Goal: Task Accomplishment & Management: Use online tool/utility

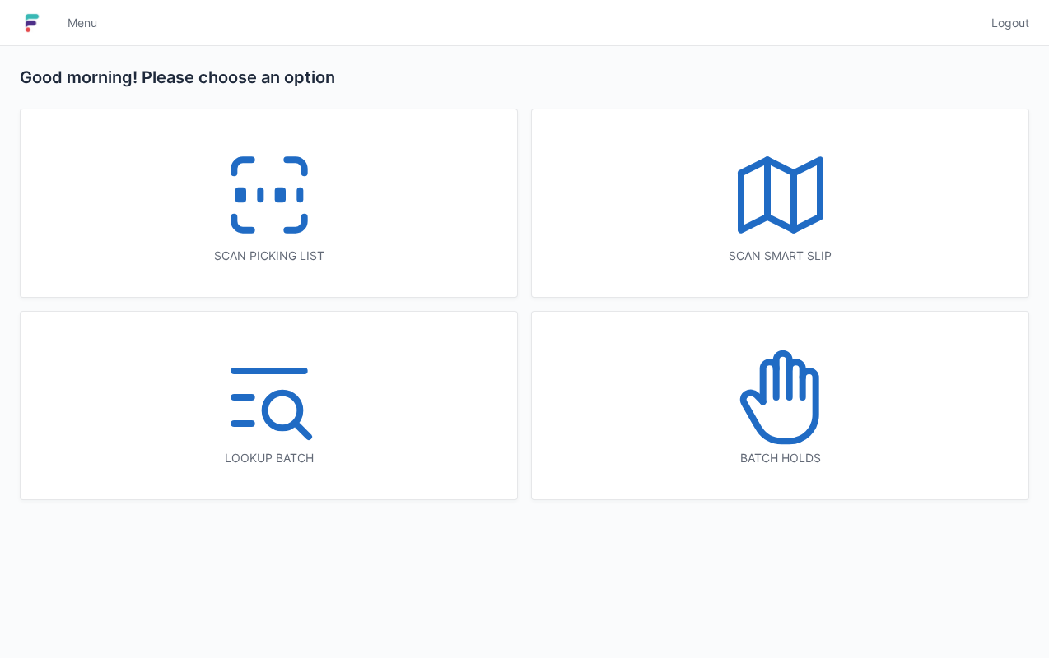
click at [732, 217] on icon at bounding box center [780, 194] width 105 height 105
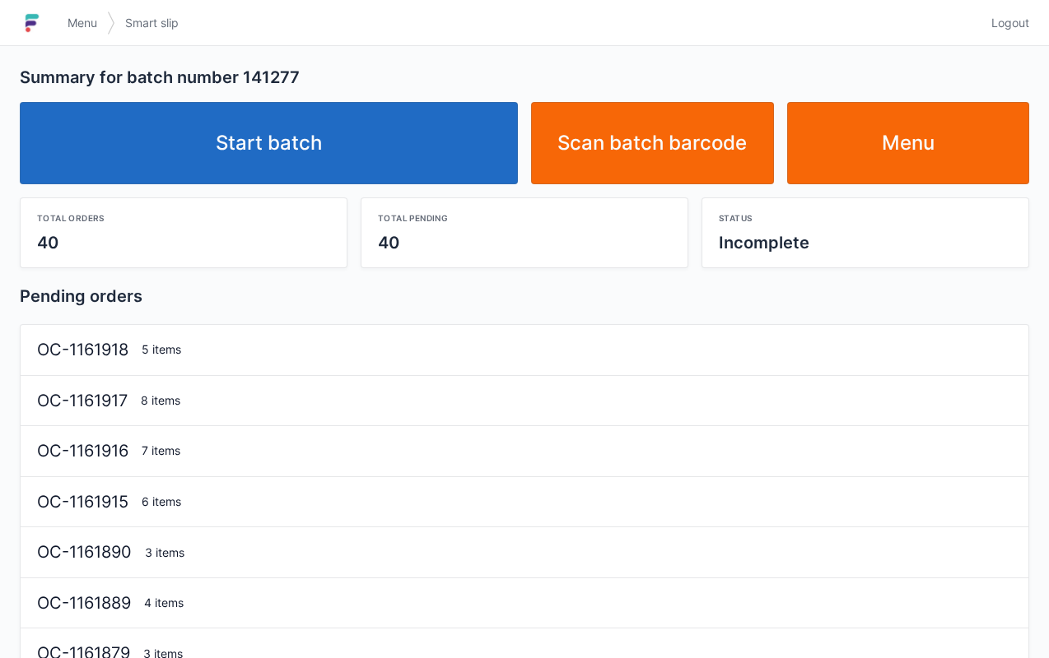
click at [355, 141] on link "Start batch" at bounding box center [269, 143] width 498 height 82
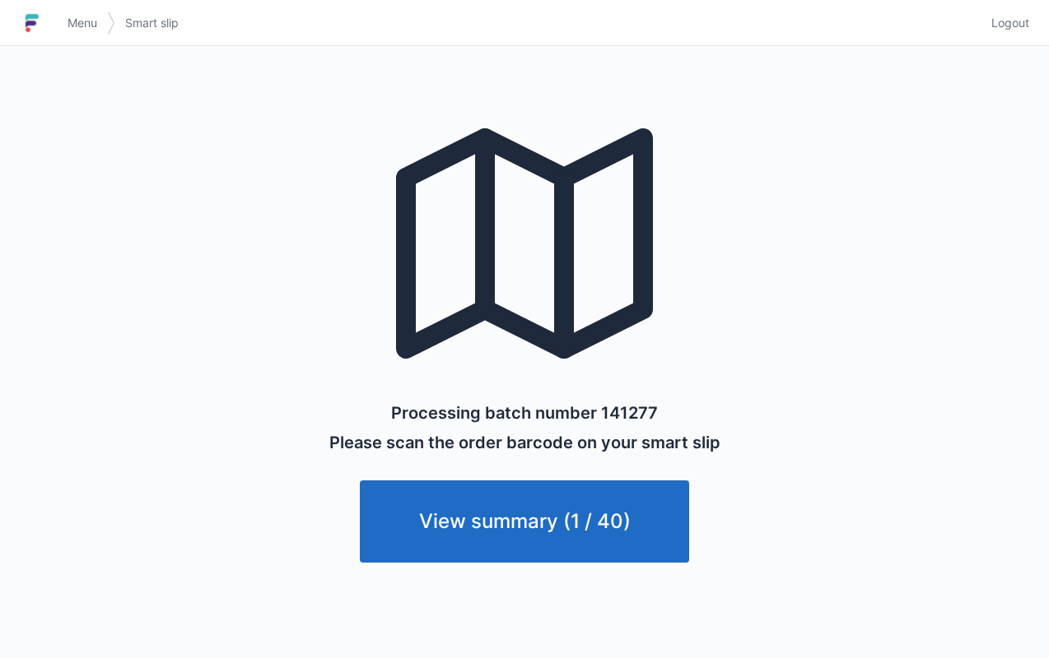
click at [81, 16] on span "Menu" at bounding box center [82, 23] width 30 height 16
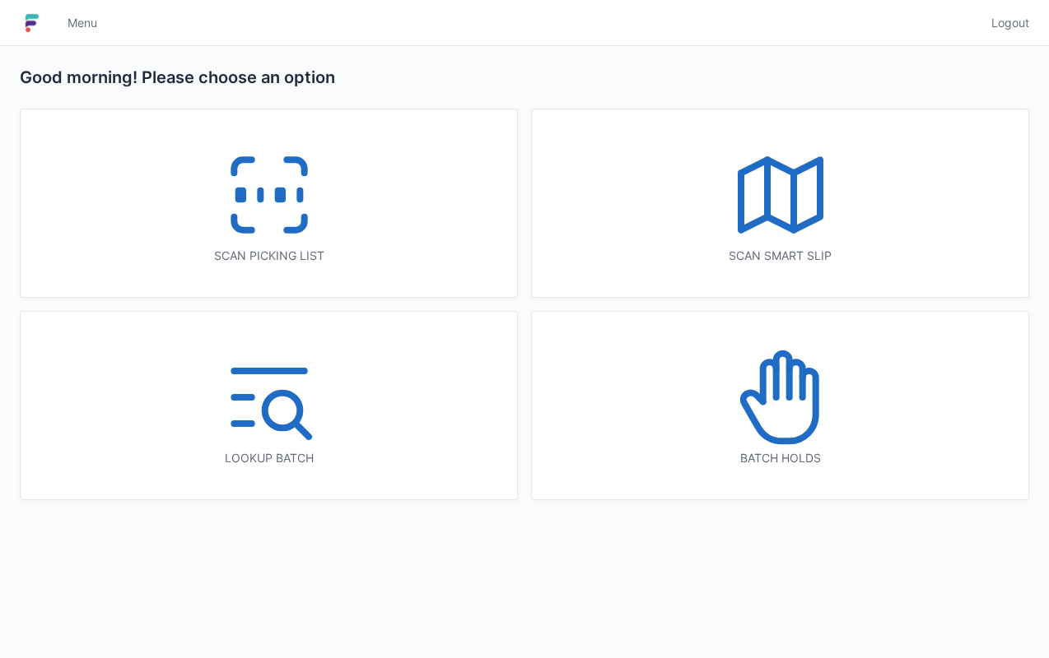
click at [268, 223] on icon at bounding box center [268, 194] width 105 height 105
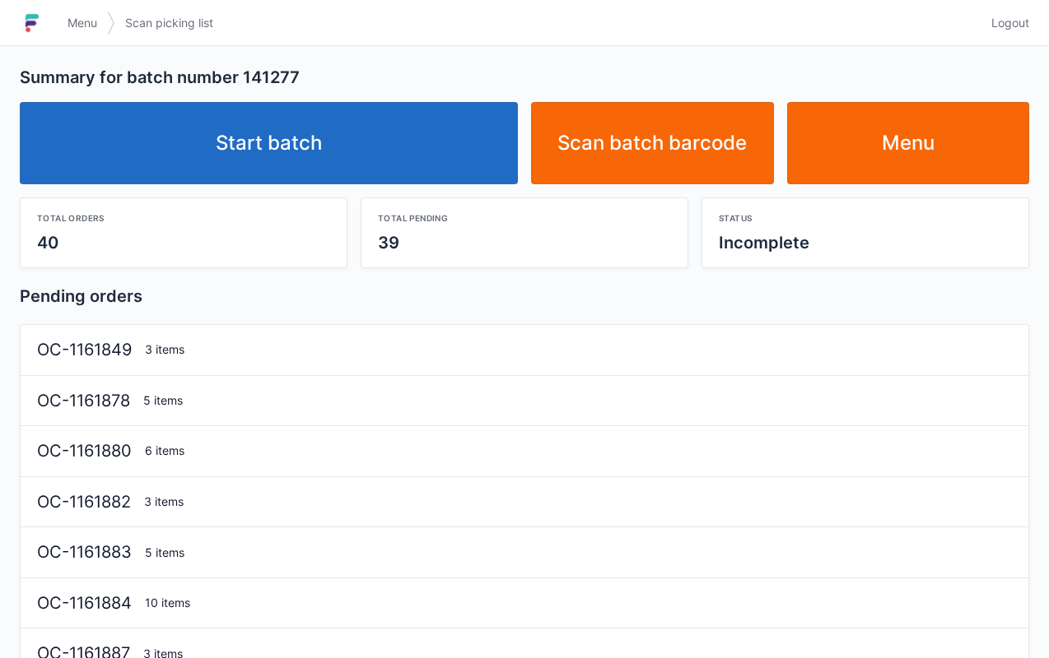
click at [406, 174] on link "Start batch" at bounding box center [269, 143] width 498 height 82
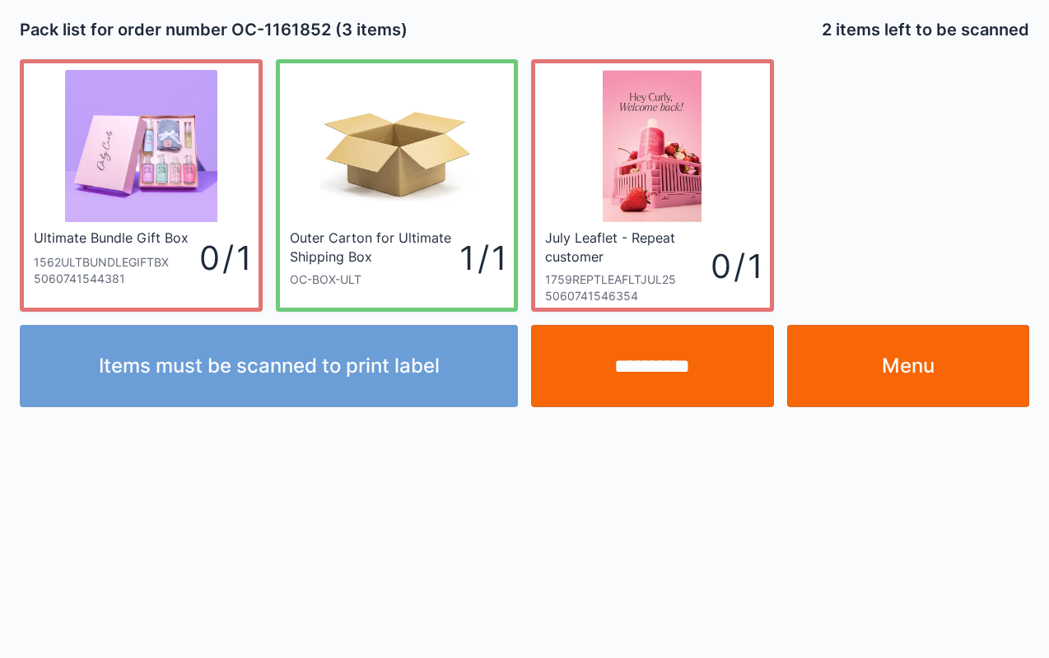
click at [703, 370] on input "**********" at bounding box center [652, 366] width 243 height 82
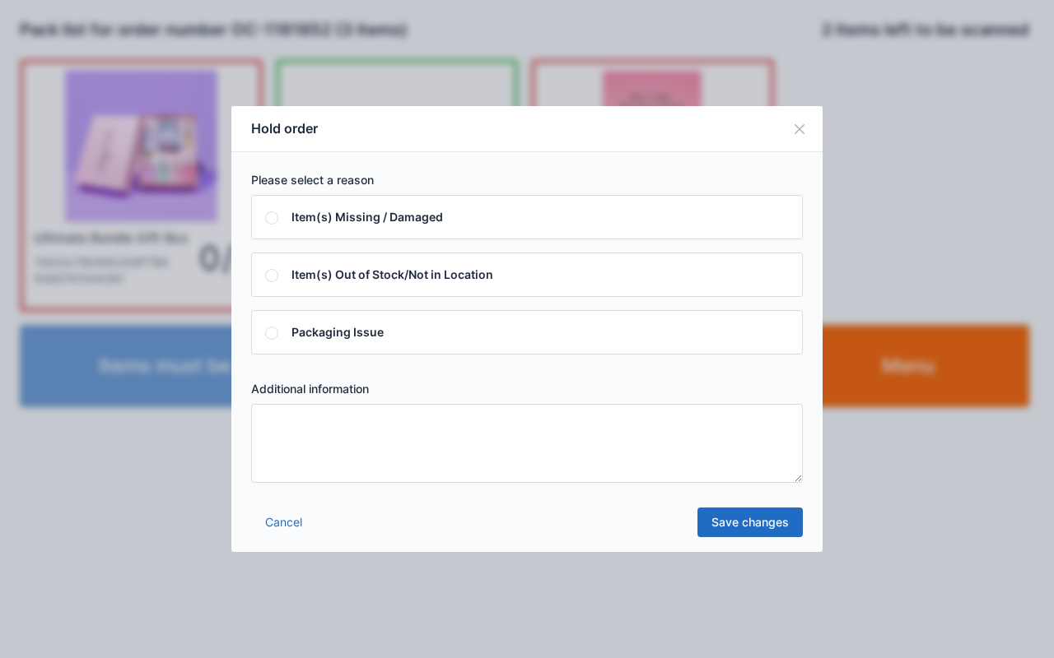
click at [492, 454] on textarea at bounding box center [526, 443] width 551 height 79
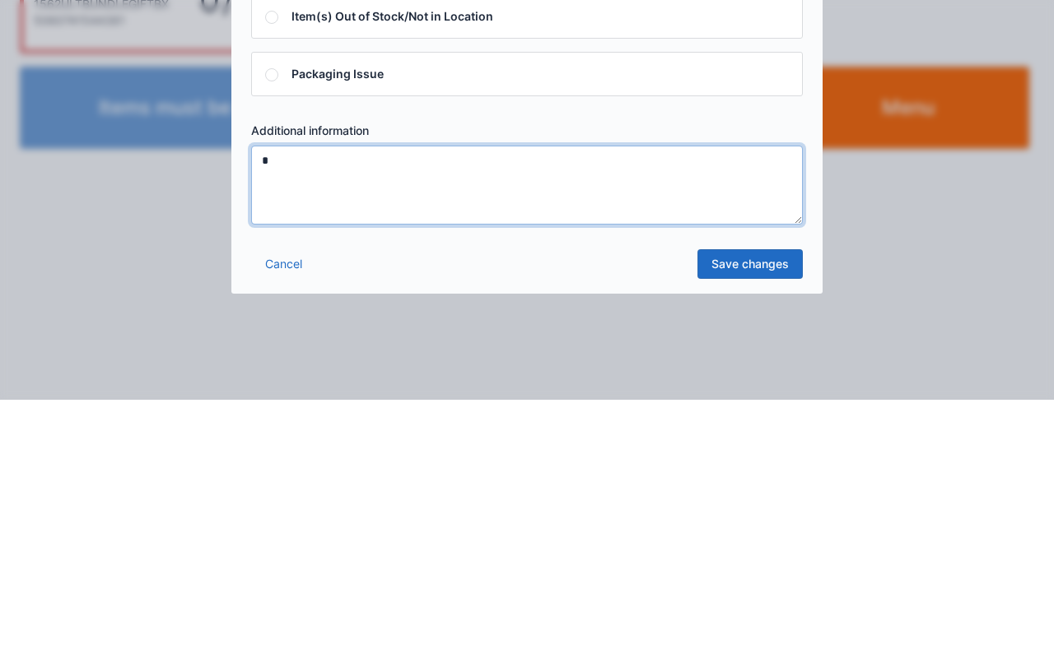
type textarea "*"
click at [733, 523] on link "Save changes" at bounding box center [749, 523] width 105 height 30
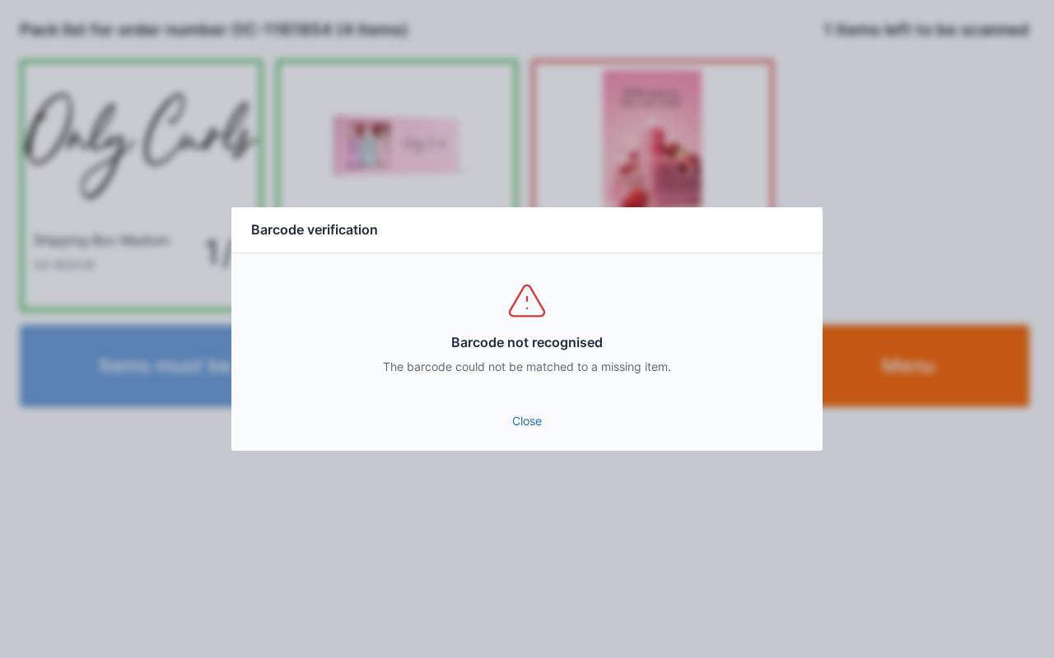
click at [537, 435] on link "Close" at bounding box center [526, 422] width 565 height 30
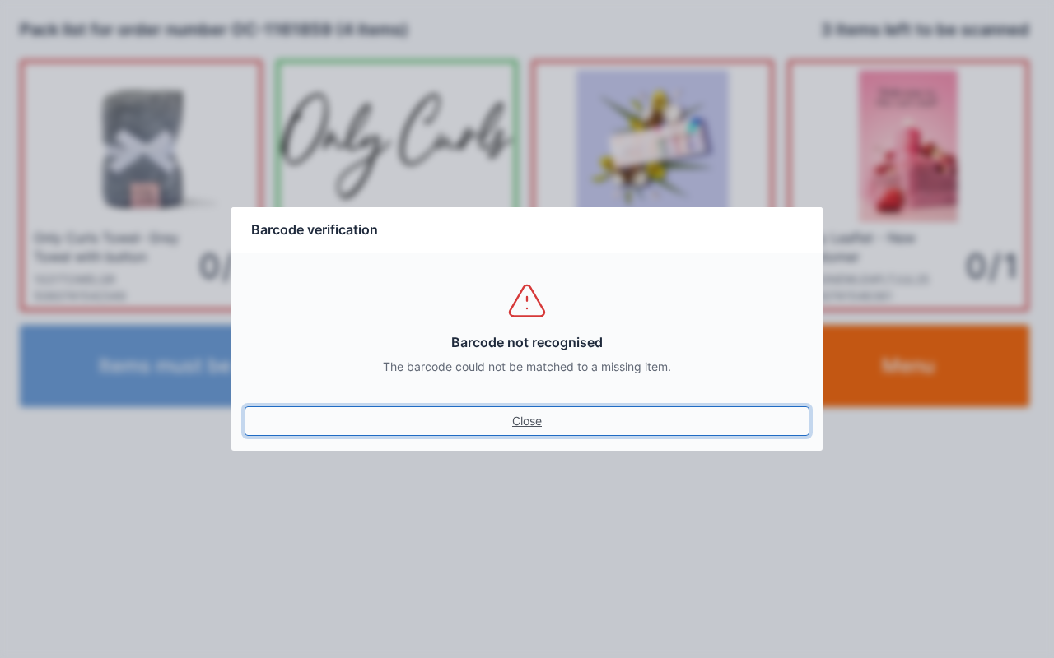
click at [517, 432] on link "Close" at bounding box center [526, 422] width 565 height 30
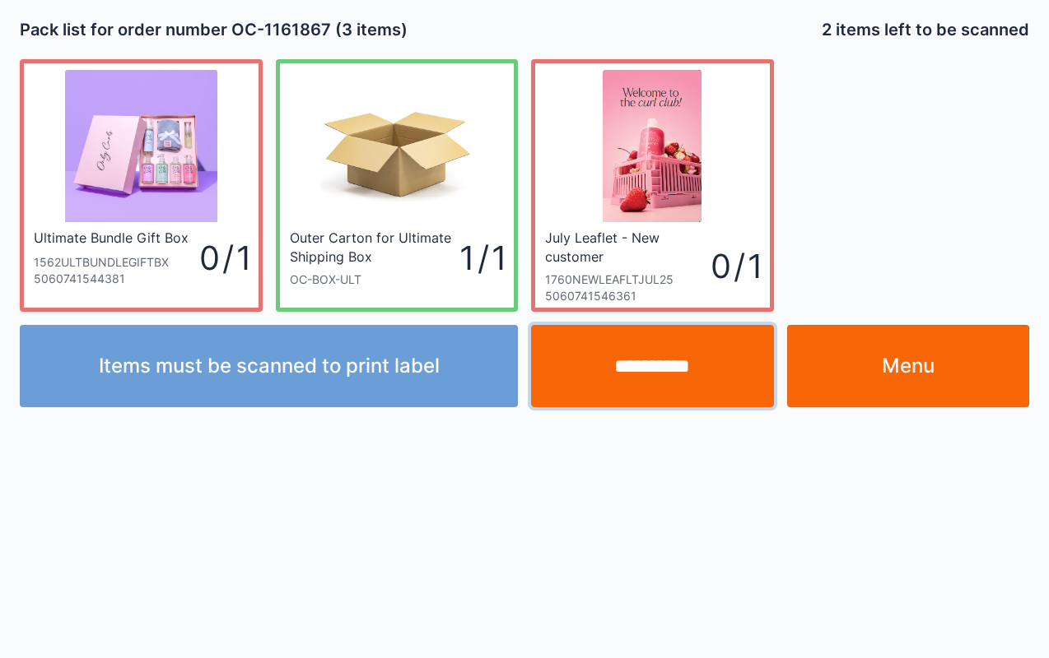
click at [655, 377] on input "**********" at bounding box center [652, 366] width 243 height 82
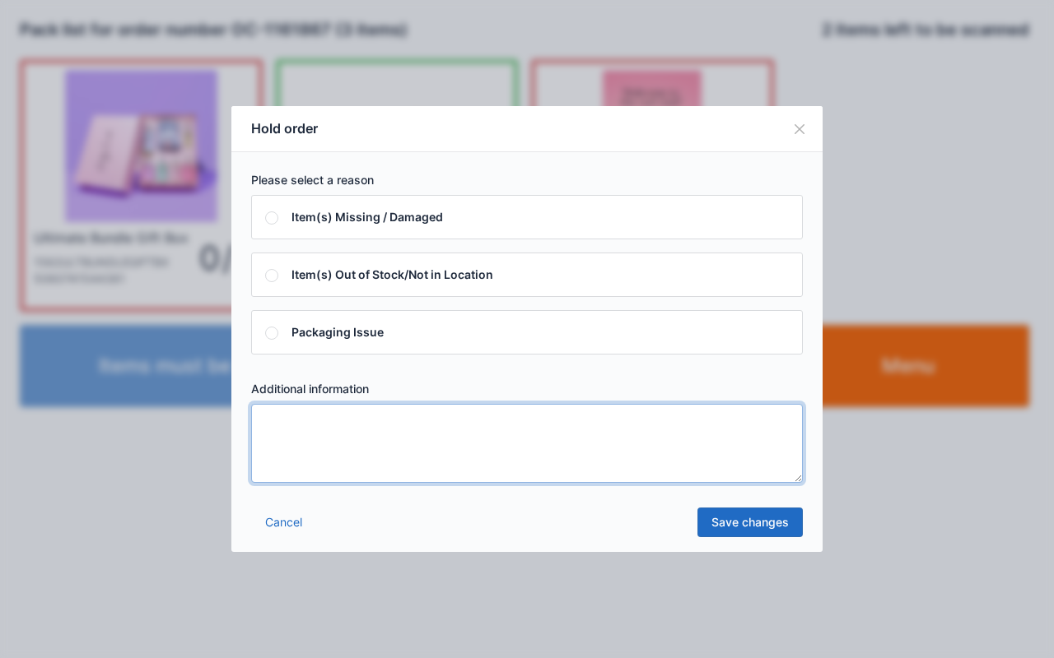
click at [486, 446] on textarea at bounding box center [526, 443] width 551 height 79
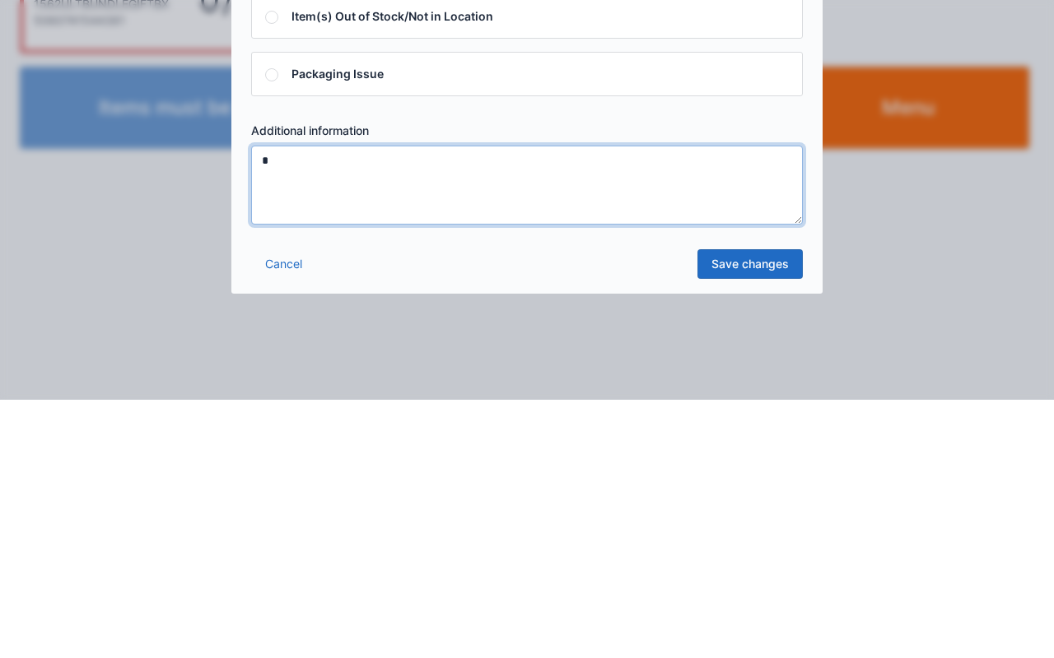
type textarea "*"
click at [748, 527] on link "Save changes" at bounding box center [749, 523] width 105 height 30
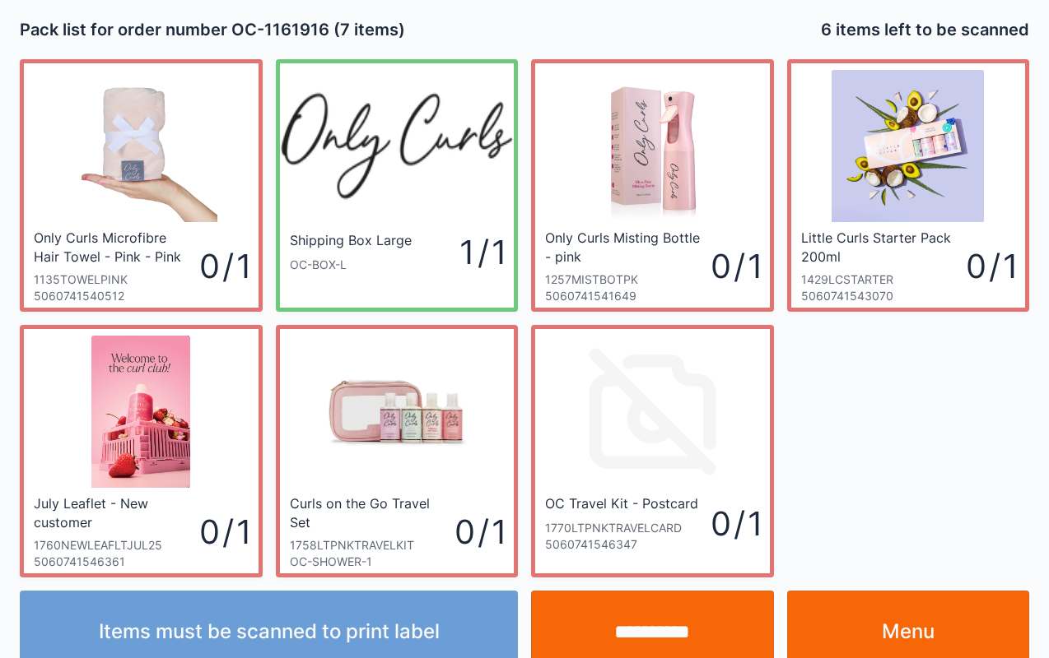
click at [665, 621] on input "**********" at bounding box center [652, 632] width 243 height 82
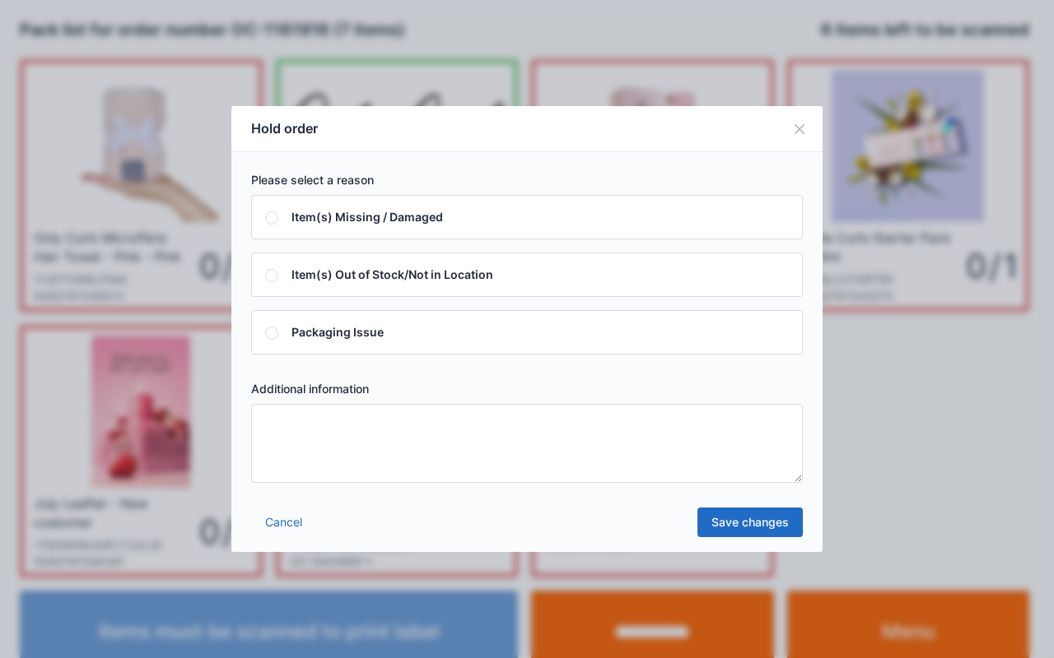
click at [577, 443] on textarea at bounding box center [526, 443] width 551 height 79
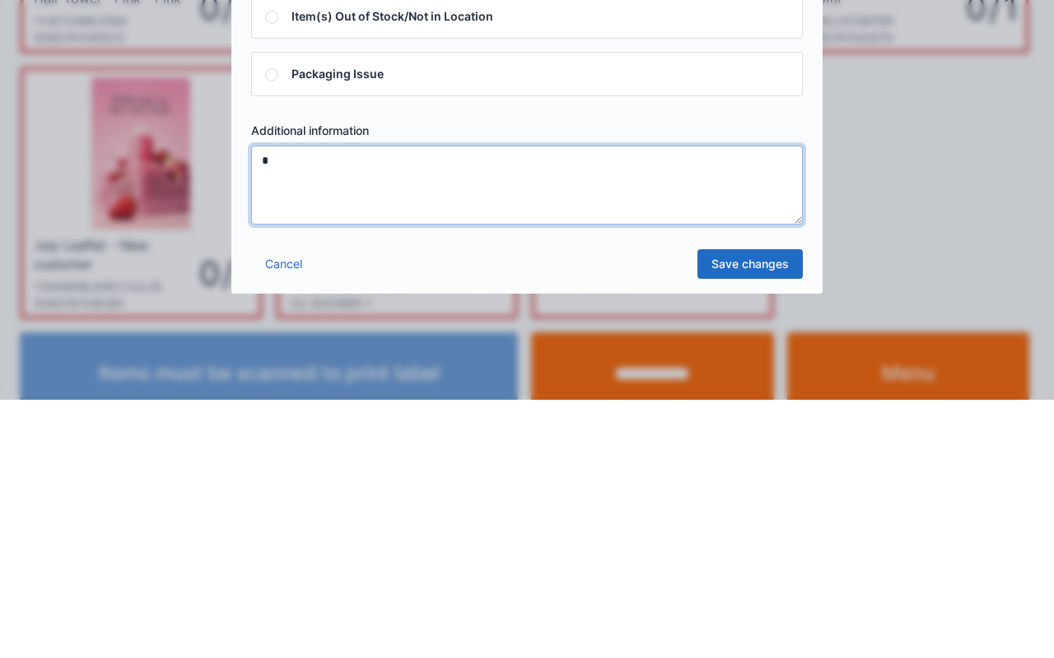
type textarea "*"
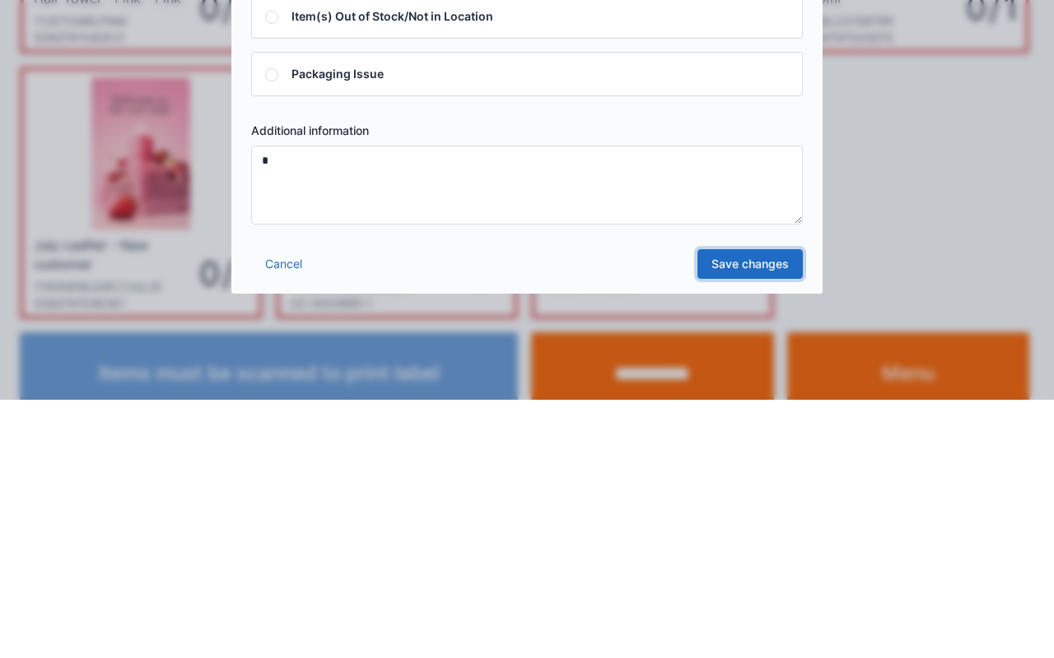
click at [754, 520] on link "Save changes" at bounding box center [749, 523] width 105 height 30
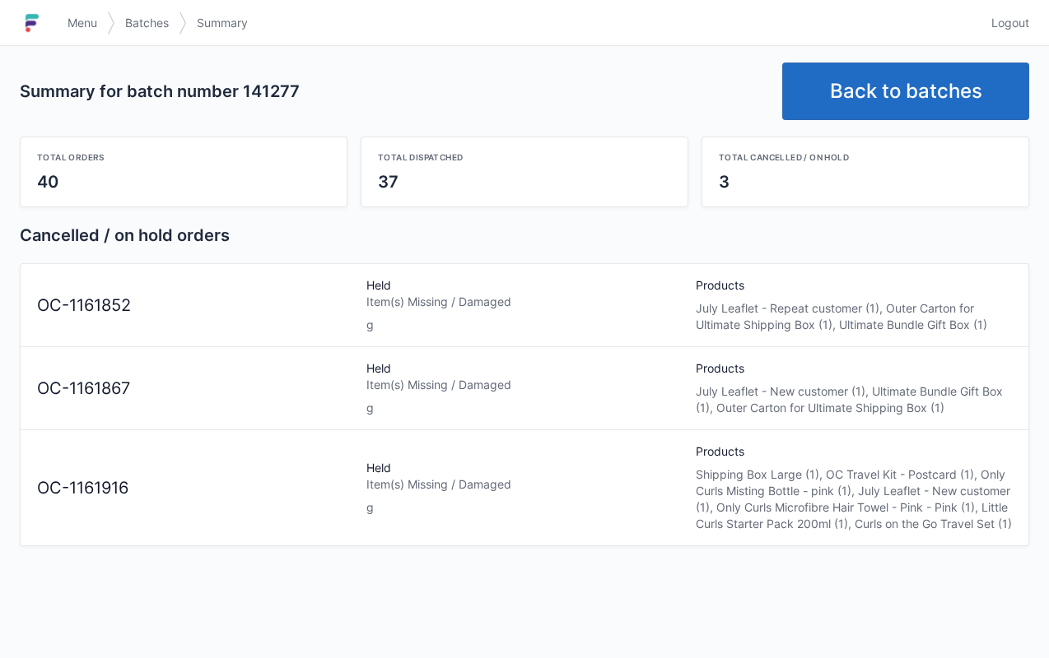
click at [886, 104] on link "Back to batches" at bounding box center [905, 92] width 247 height 58
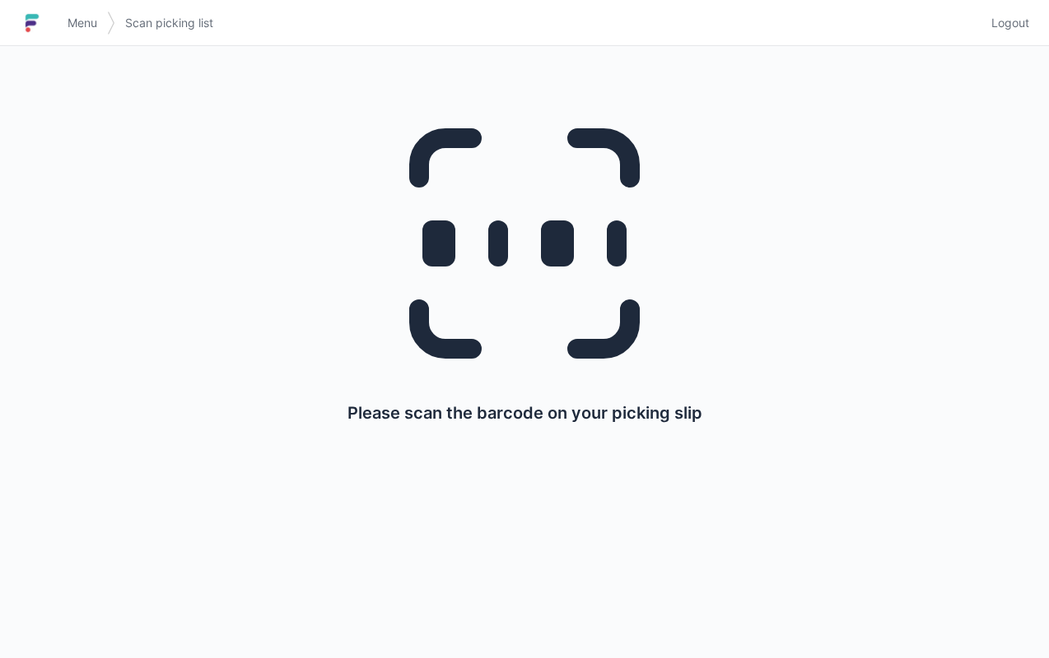
click at [77, 35] on link "Menu" at bounding box center [82, 23] width 49 height 30
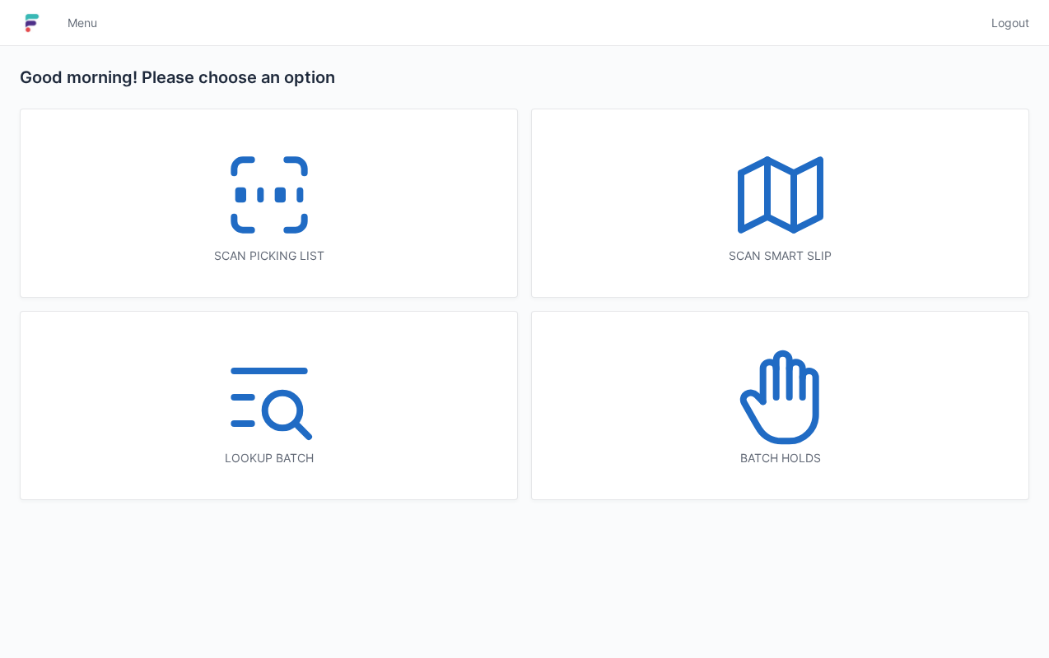
click at [682, 430] on div "Batch holds" at bounding box center [780, 406] width 496 height 188
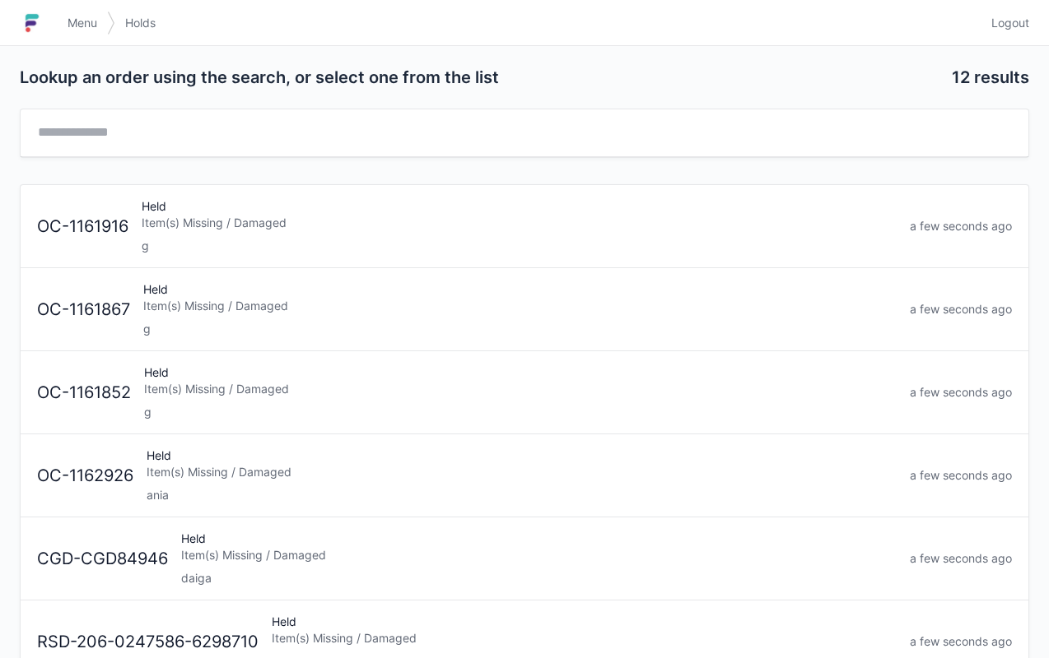
click at [337, 404] on div "g" at bounding box center [520, 412] width 752 height 16
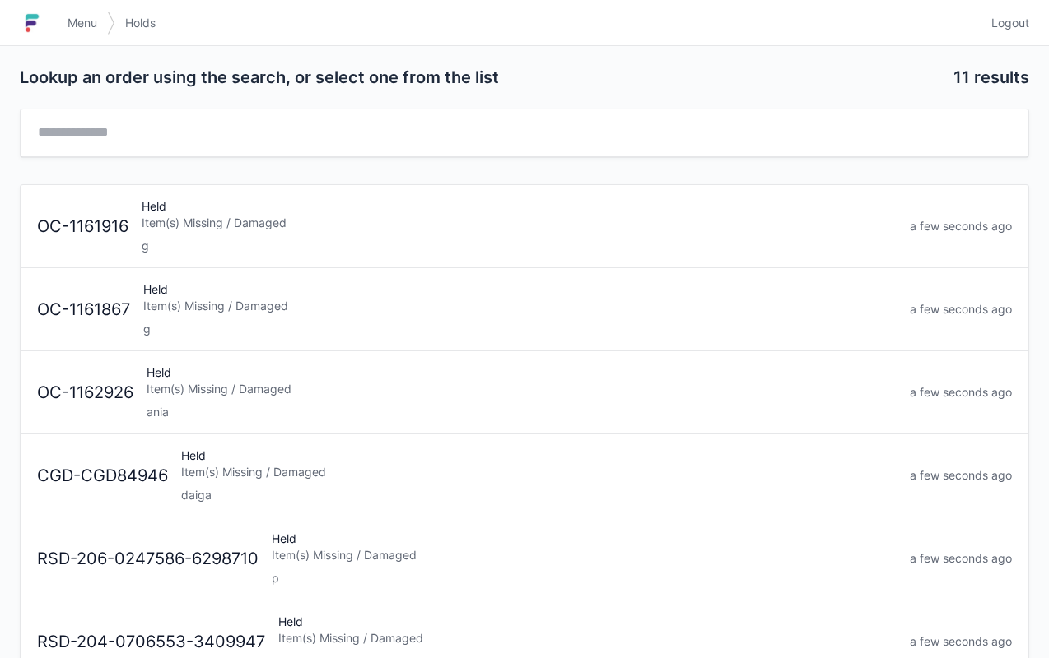
click at [428, 216] on div "Item(s) Missing / Damaged" at bounding box center [519, 223] width 755 height 16
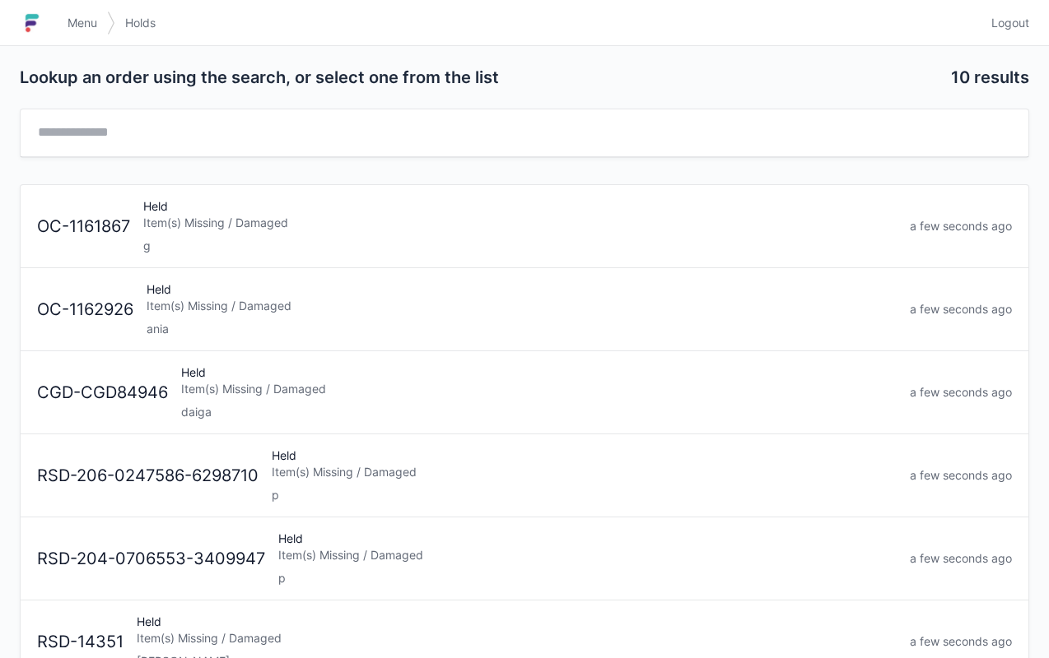
click at [395, 240] on div "g" at bounding box center [519, 246] width 753 height 16
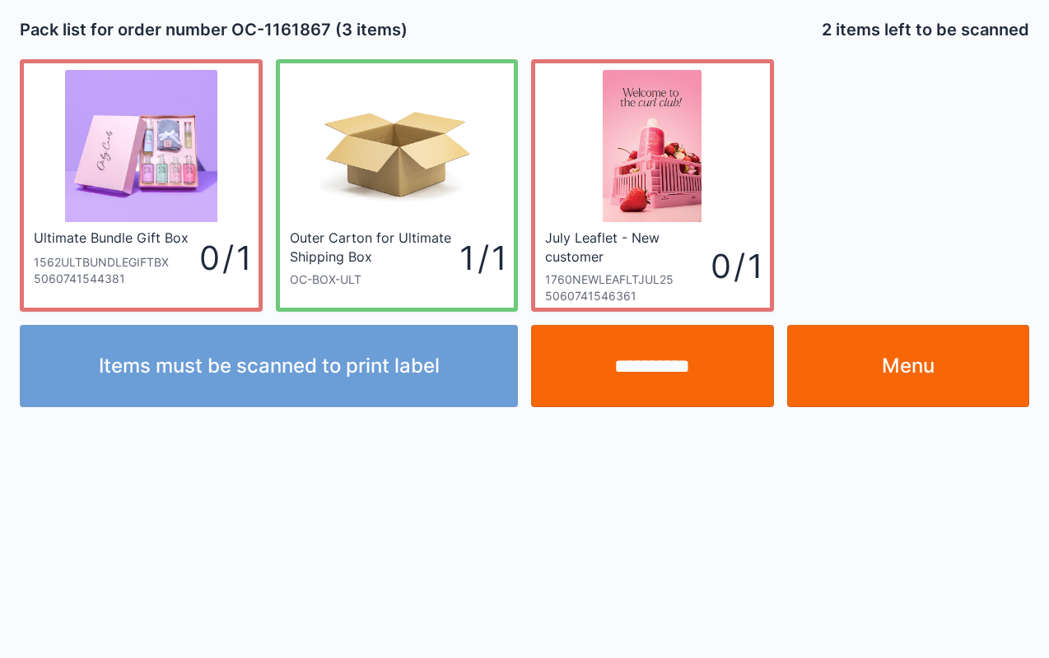
click at [169, 263] on div "1562ULTBUNDLEGIFTBX" at bounding box center [113, 262] width 159 height 16
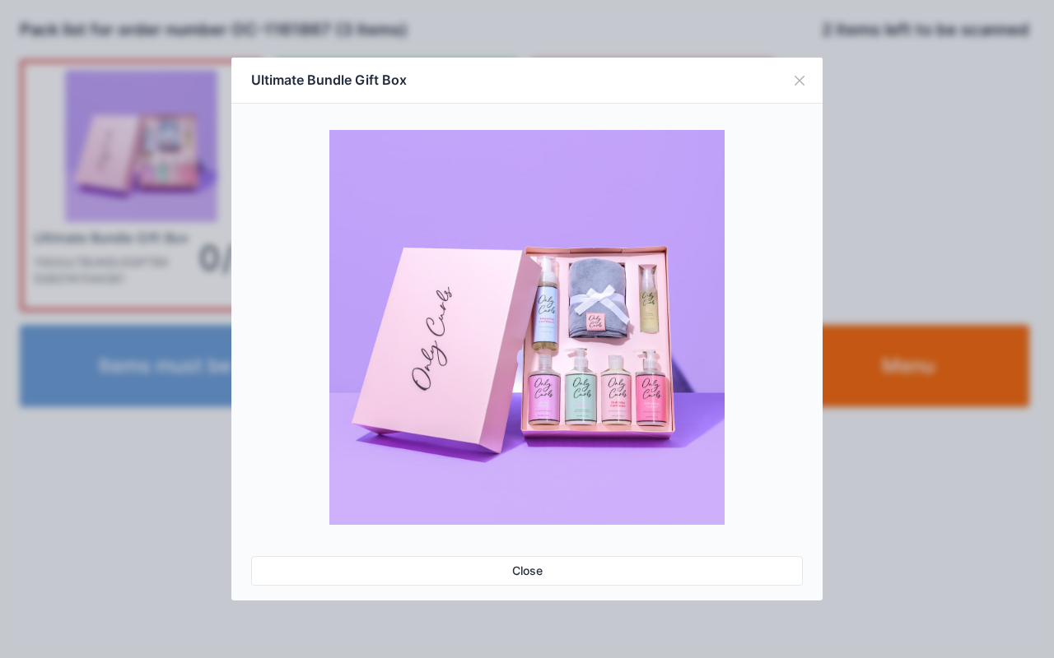
click at [546, 573] on link "Close" at bounding box center [526, 571] width 551 height 30
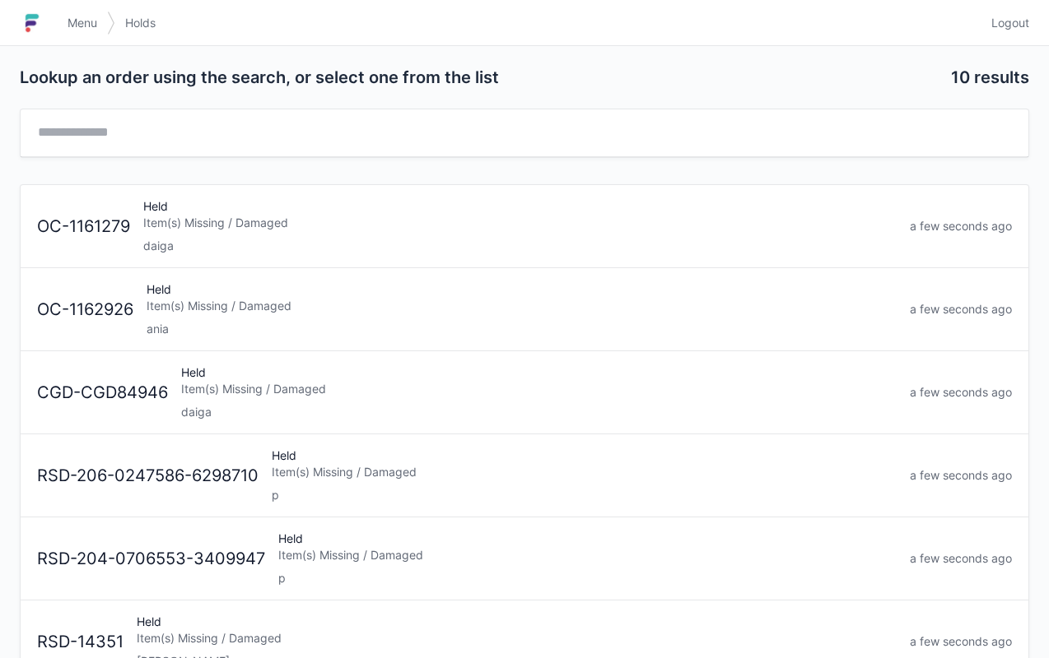
click at [120, 20] on link "Holds" at bounding box center [140, 23] width 50 height 30
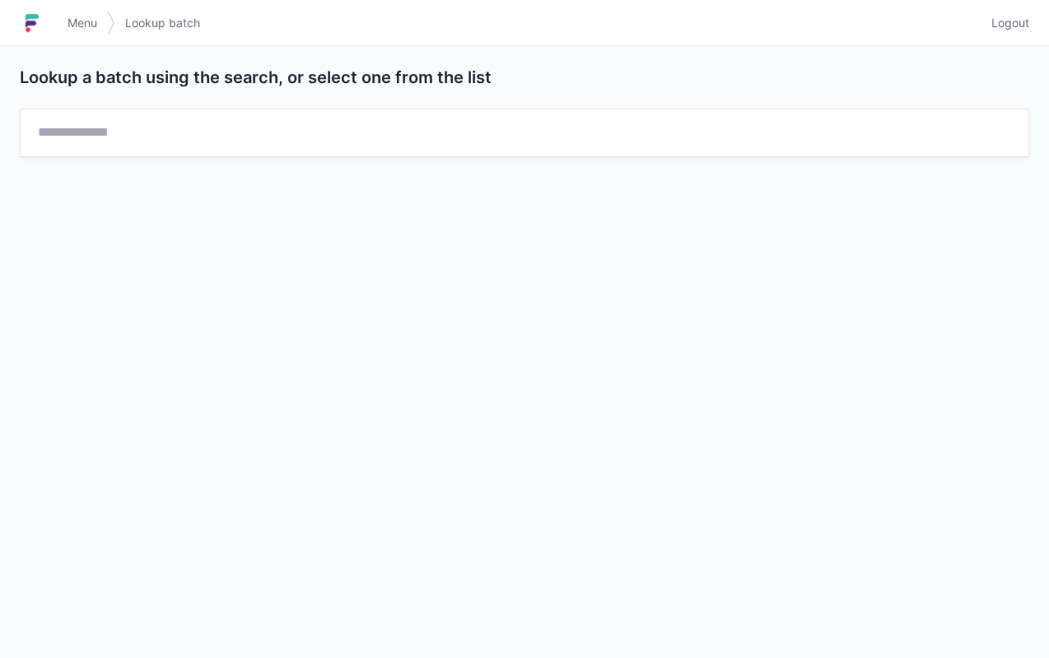
click at [71, 13] on link "Menu" at bounding box center [82, 23] width 49 height 30
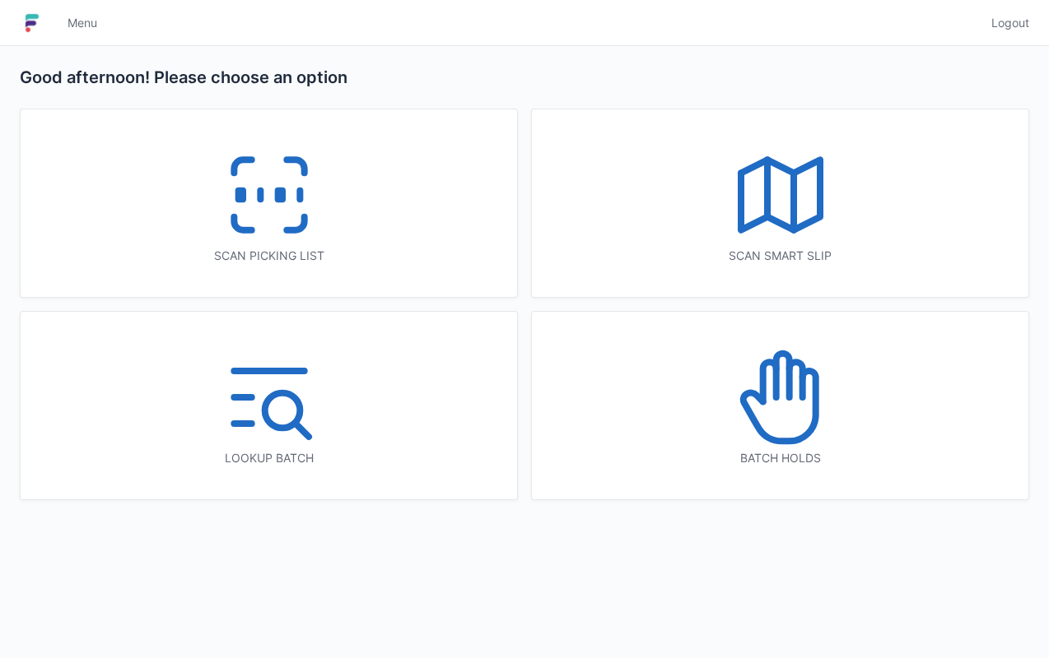
click at [142, 148] on div "Scan picking list" at bounding box center [269, 203] width 496 height 188
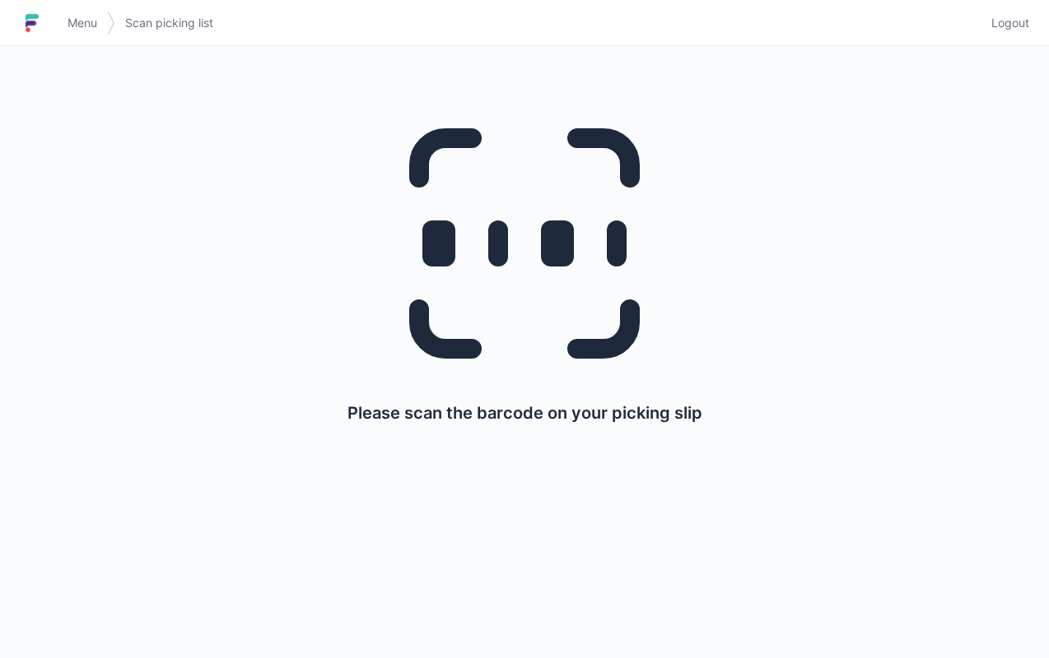
click at [77, 26] on span "Menu" at bounding box center [82, 23] width 30 height 16
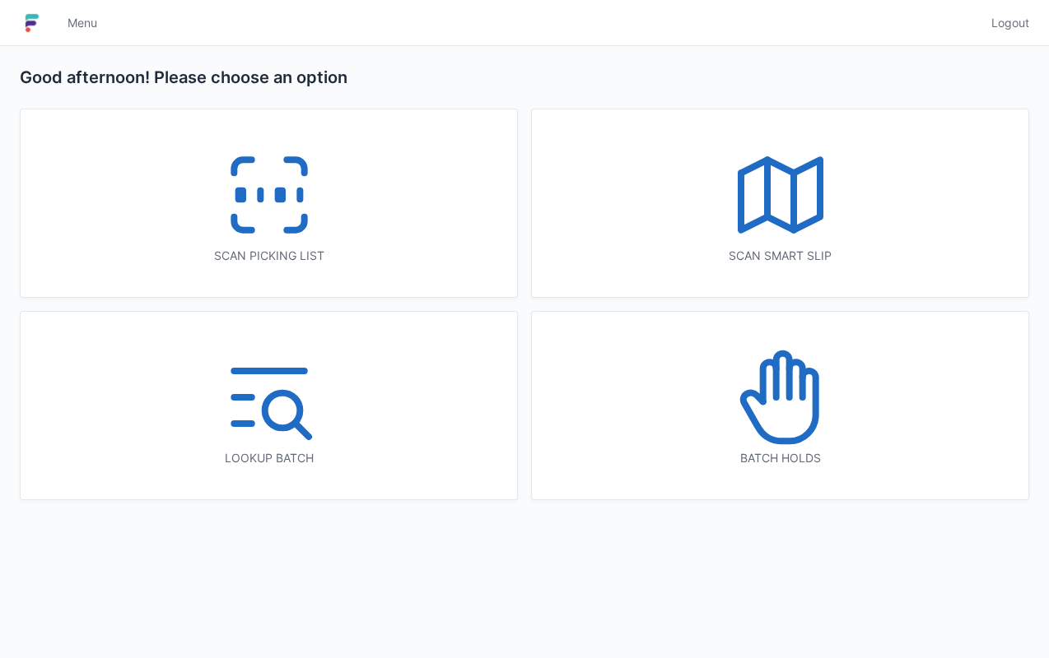
click at [535, 243] on div "Scan smart slip" at bounding box center [780, 203] width 496 height 188
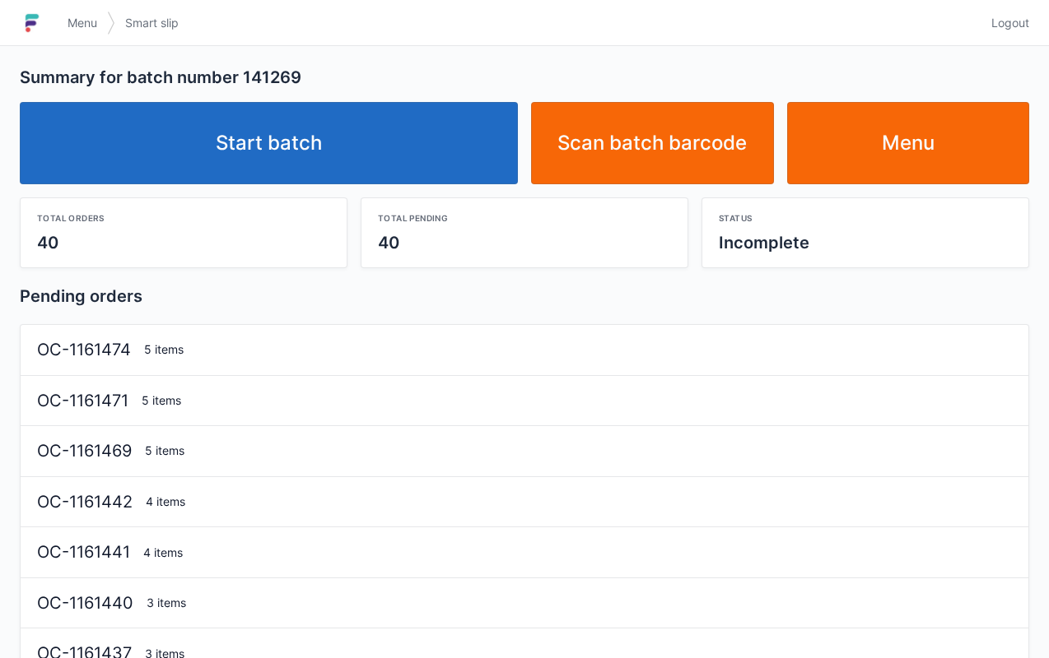
click at [410, 165] on link "Start batch" at bounding box center [269, 143] width 498 height 82
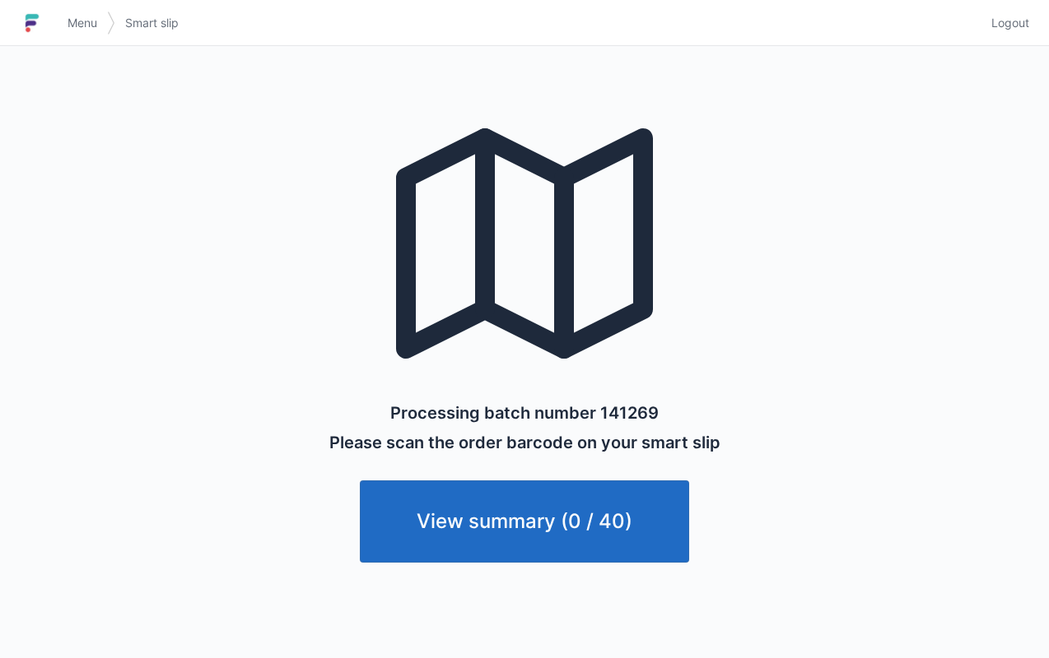
click at [647, 503] on link "View summary (0 / 40)" at bounding box center [524, 522] width 329 height 82
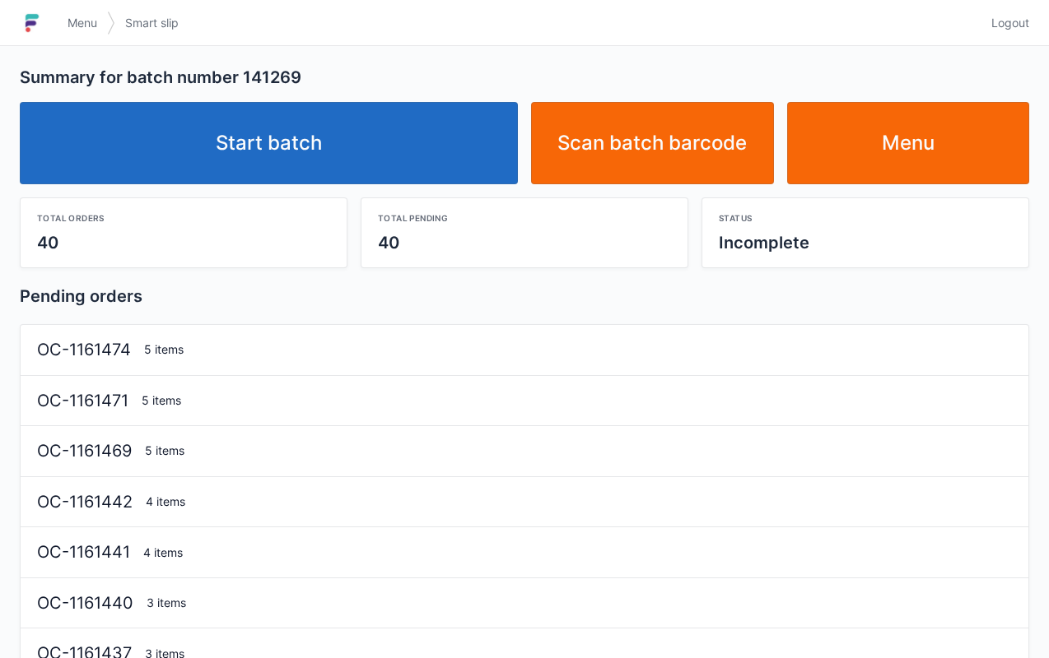
click at [428, 161] on link "Start batch" at bounding box center [269, 143] width 498 height 82
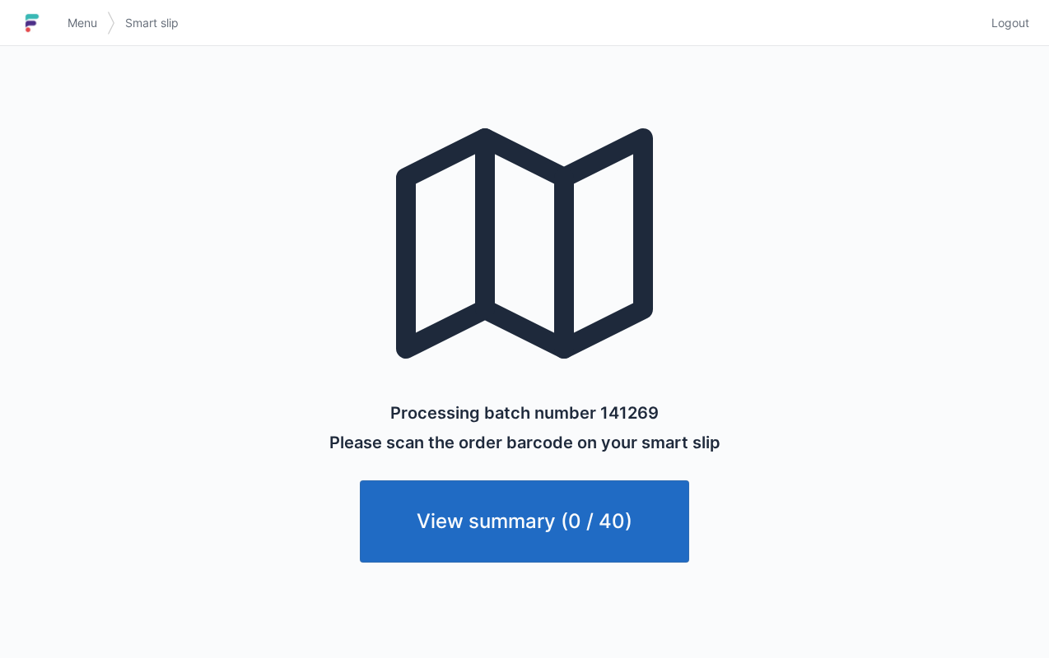
click at [76, 26] on span "Menu" at bounding box center [82, 23] width 30 height 16
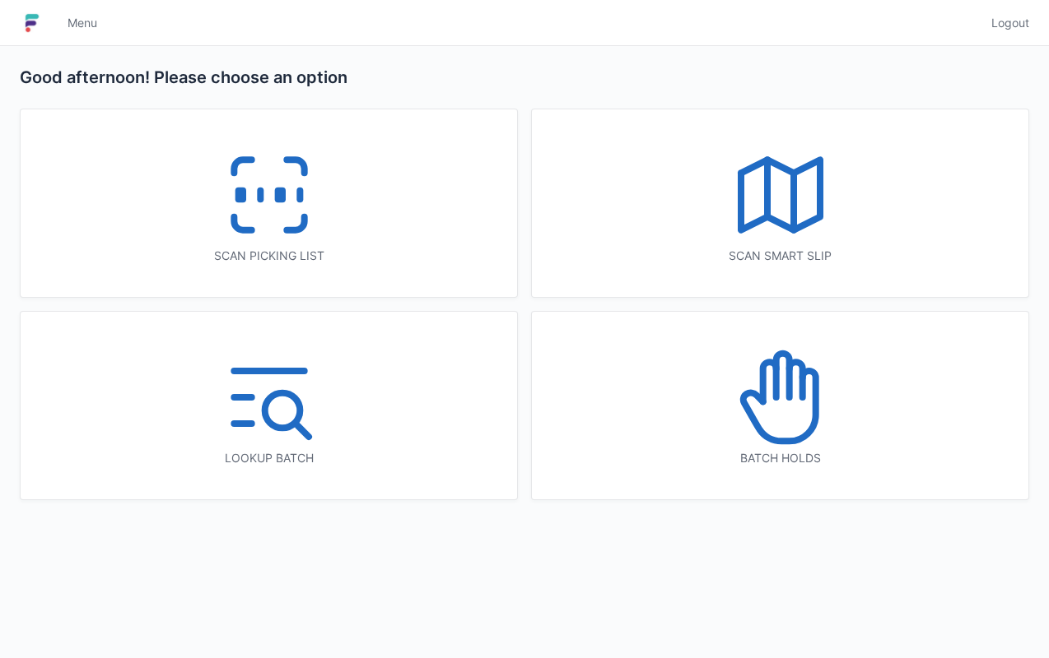
click at [817, 278] on div "Scan smart slip" at bounding box center [780, 203] width 496 height 188
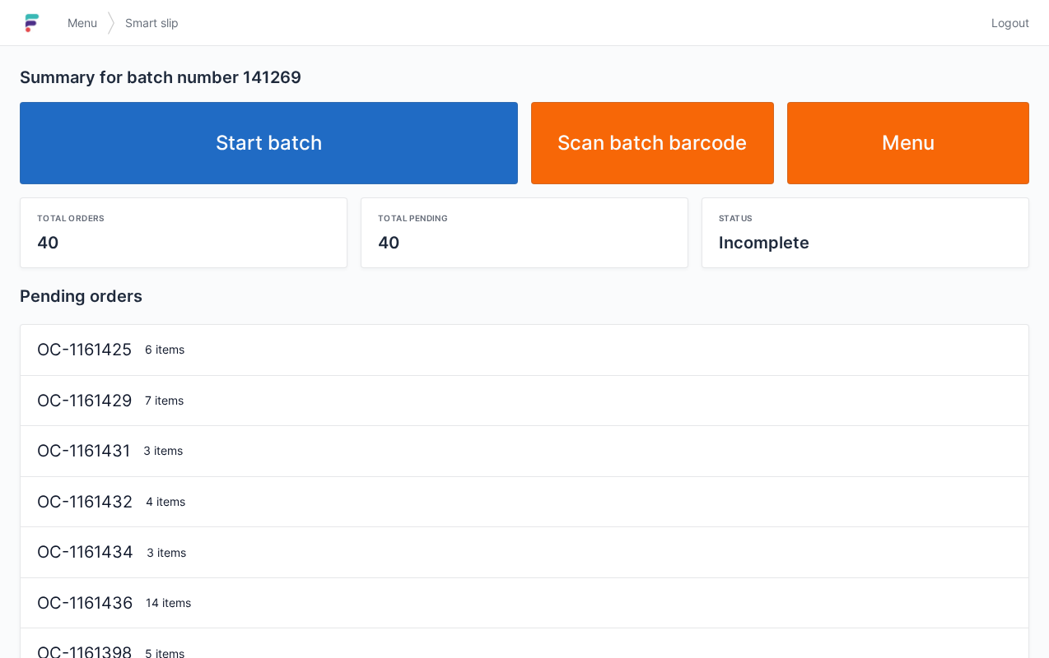
click at [319, 137] on link "Start batch" at bounding box center [269, 143] width 498 height 82
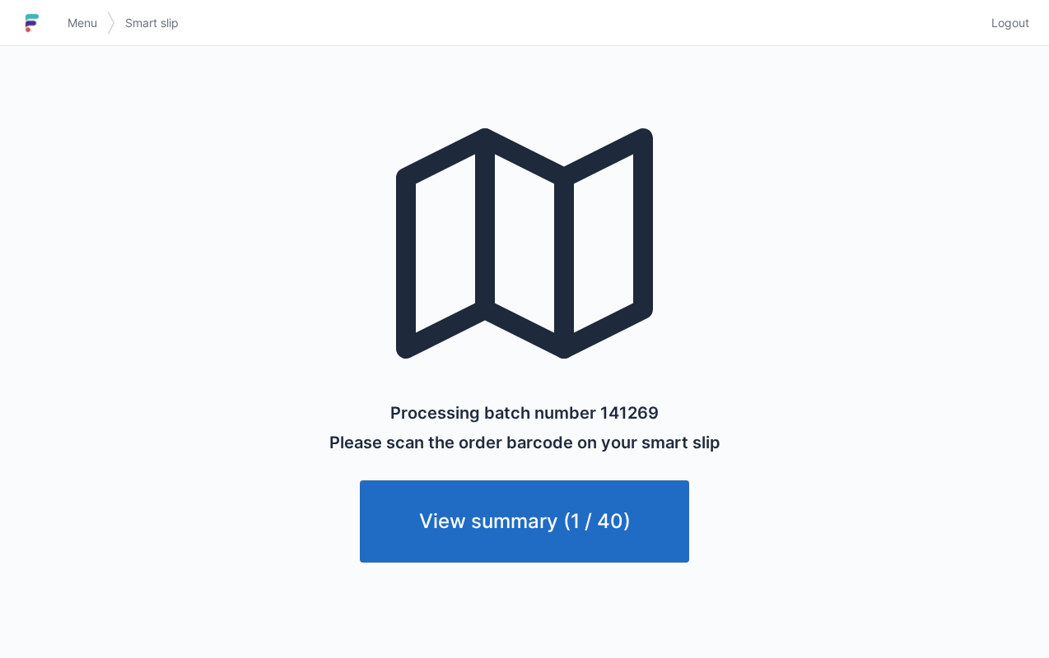
click at [500, 537] on link "View summary (1 / 40)" at bounding box center [524, 522] width 329 height 82
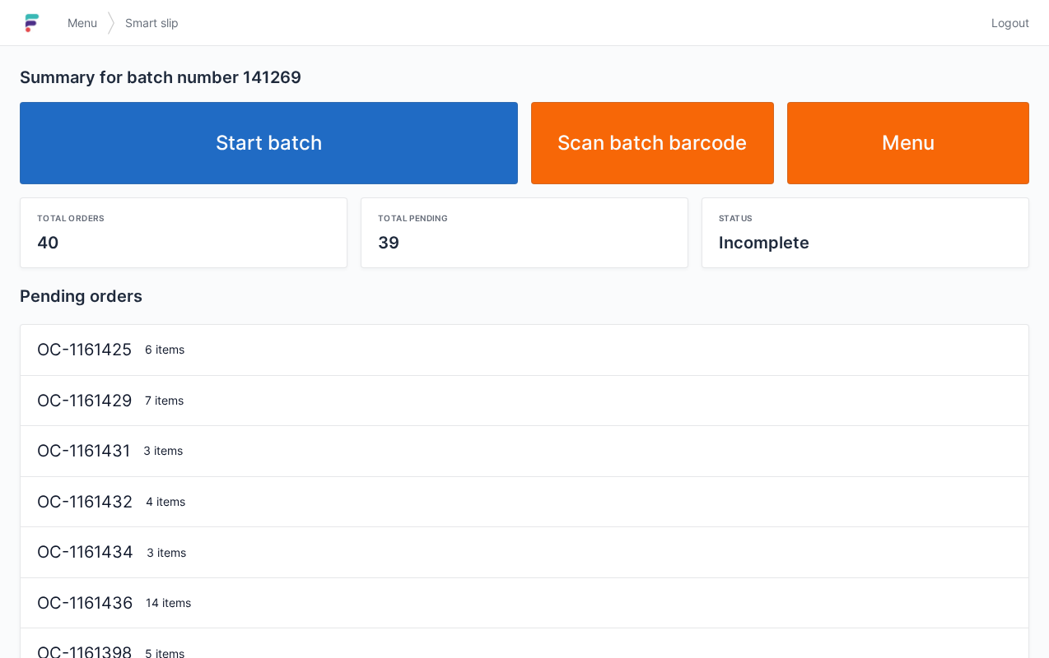
click at [74, 26] on span "Menu" at bounding box center [82, 23] width 30 height 16
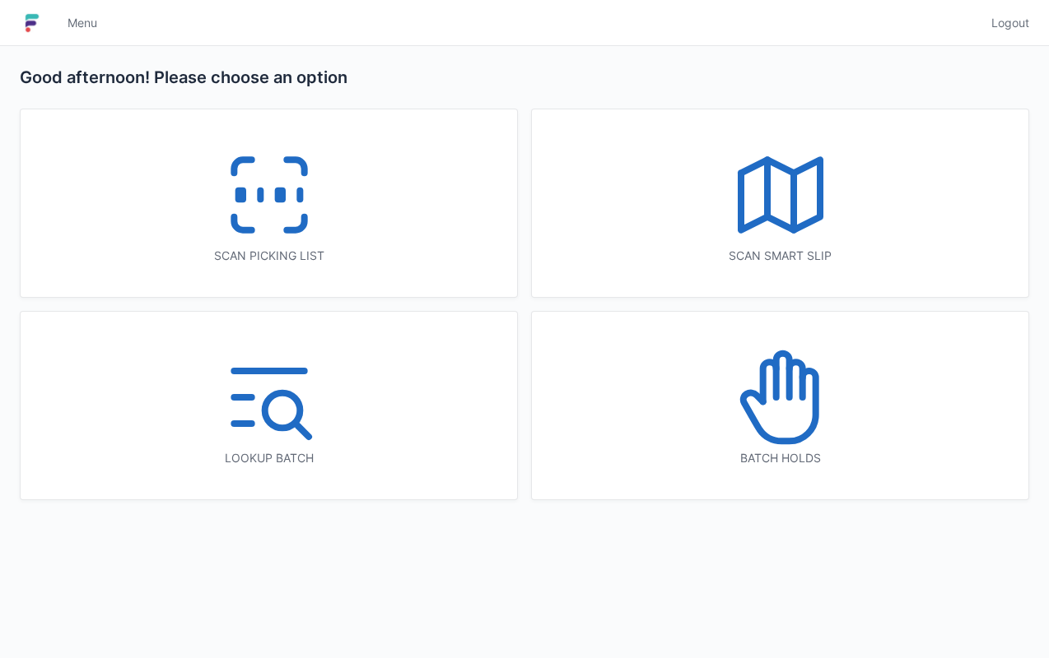
click at [171, 251] on div "Scan picking list" at bounding box center [269, 256] width 430 height 16
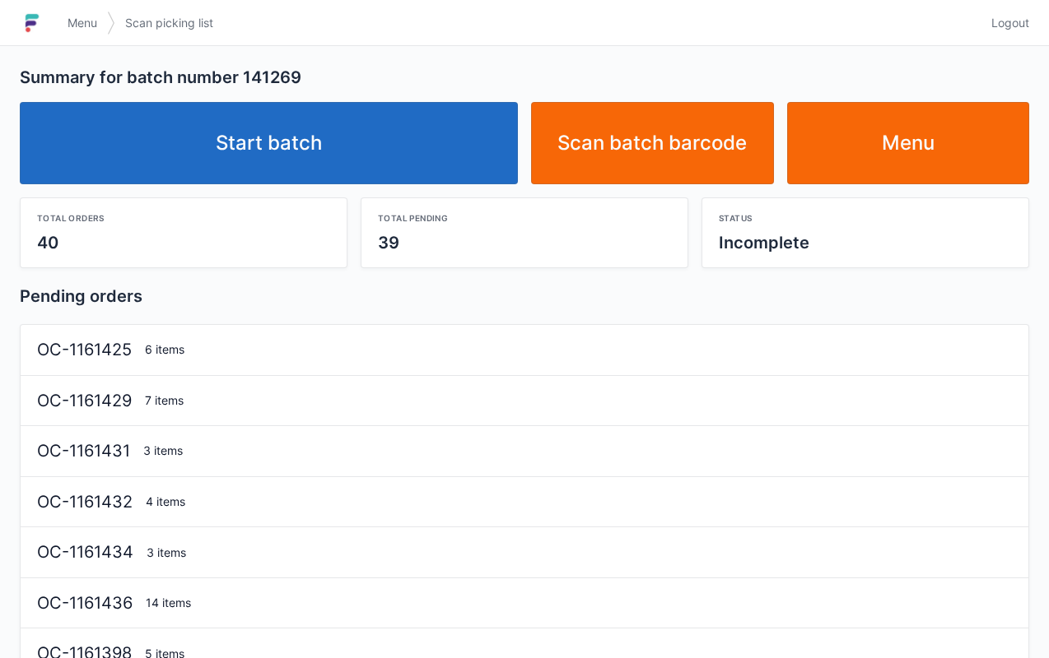
click at [441, 147] on link "Start batch" at bounding box center [269, 143] width 498 height 82
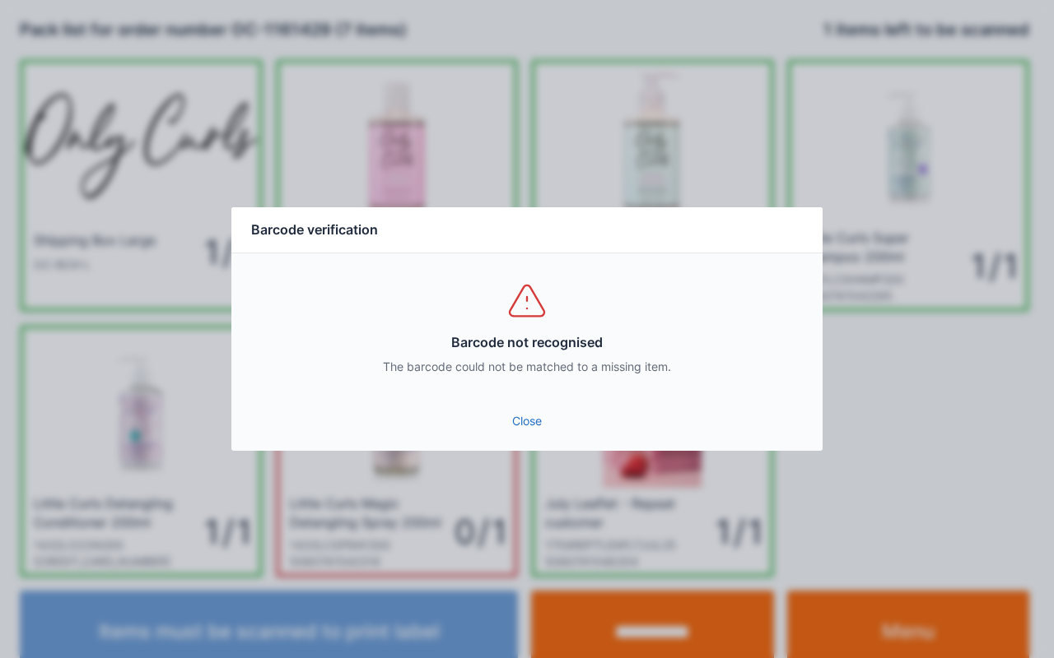
click at [529, 412] on link "Close" at bounding box center [526, 422] width 565 height 30
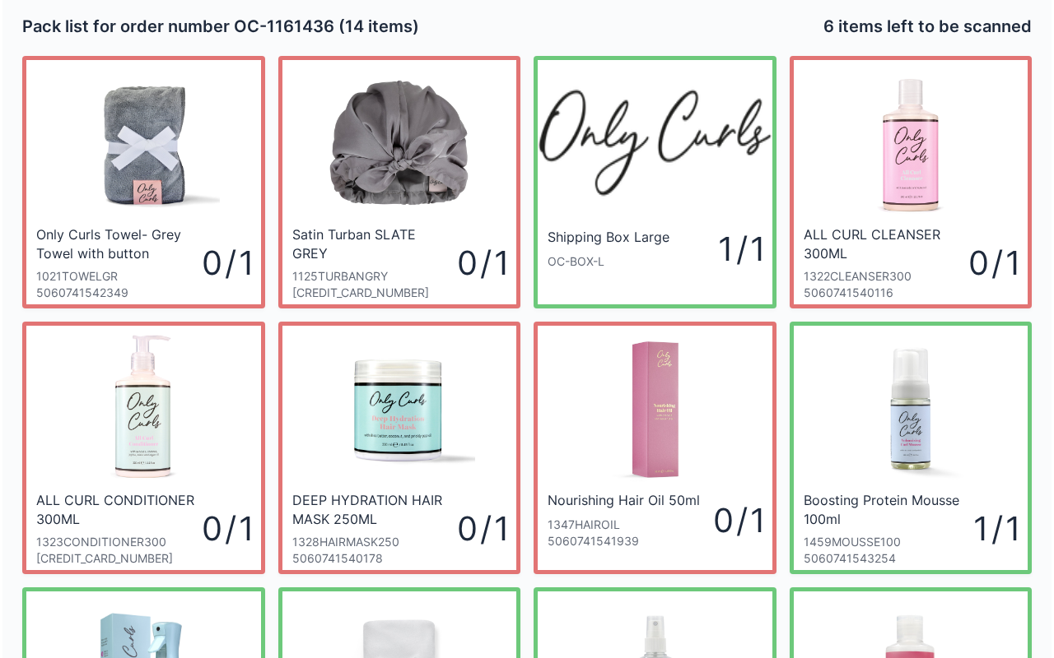
scroll to position [2, 0]
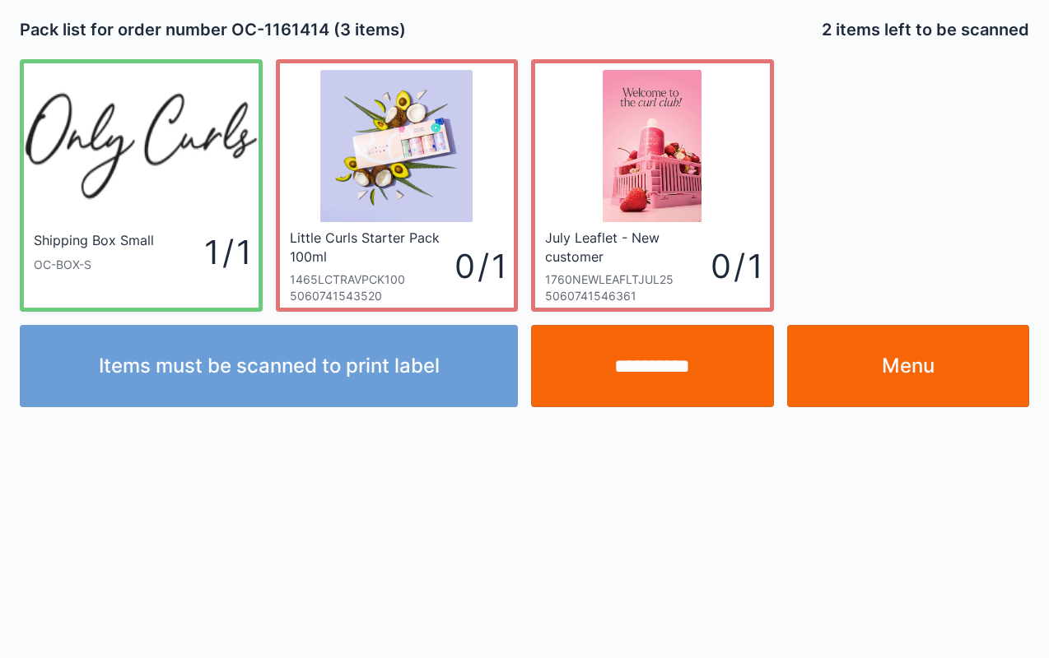
click at [891, 361] on link "Menu" at bounding box center [908, 366] width 243 height 82
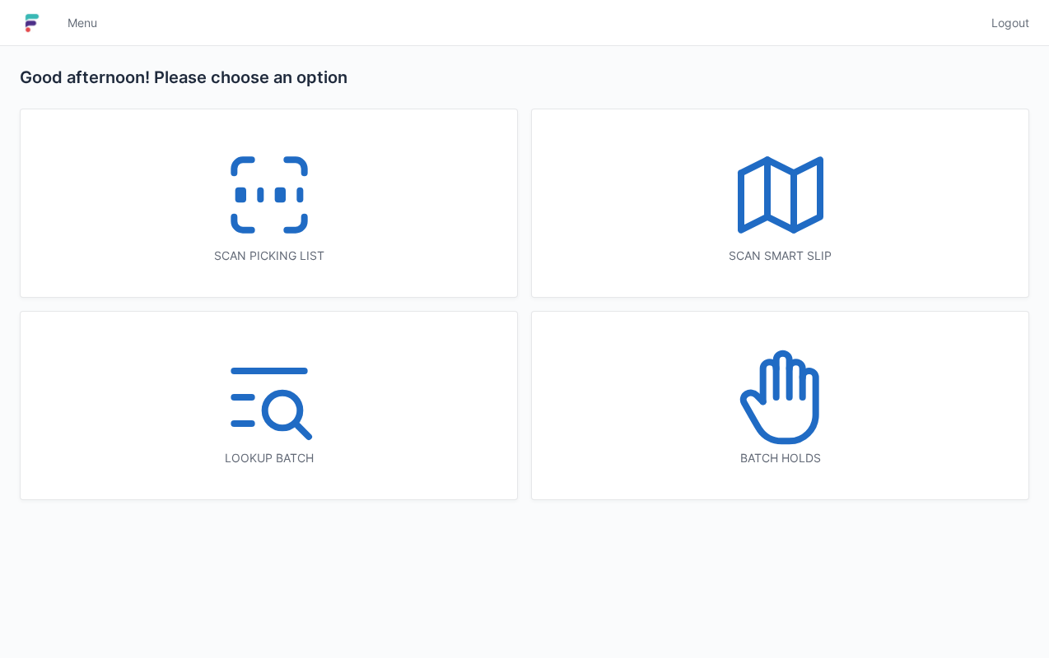
click at [198, 217] on div "Scan picking list" at bounding box center [269, 203] width 496 height 188
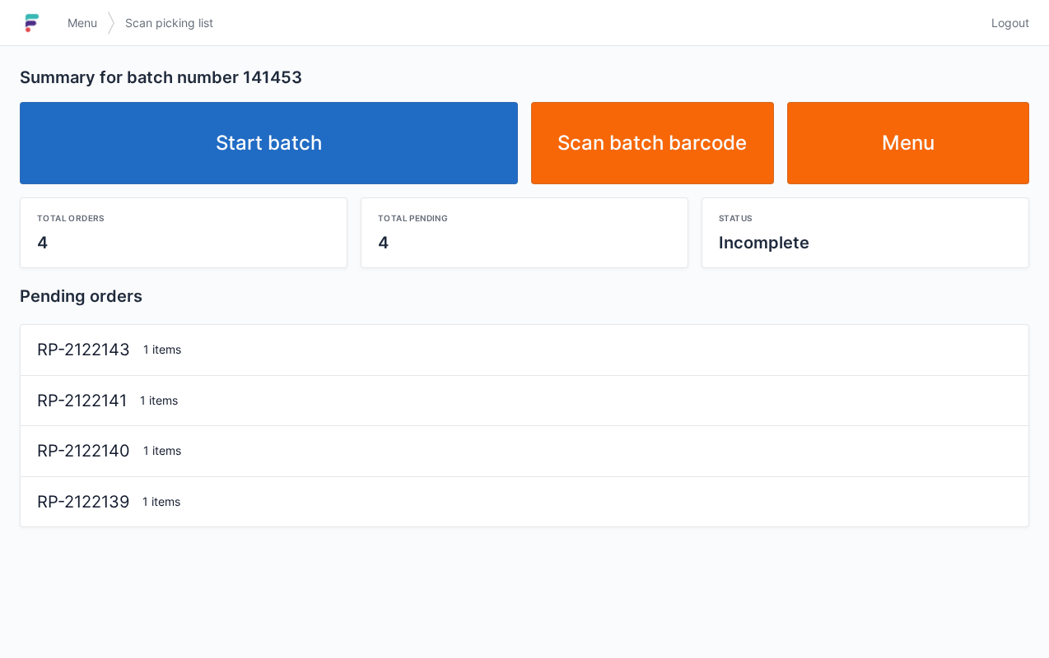
click at [252, 162] on link "Start batch" at bounding box center [269, 143] width 498 height 82
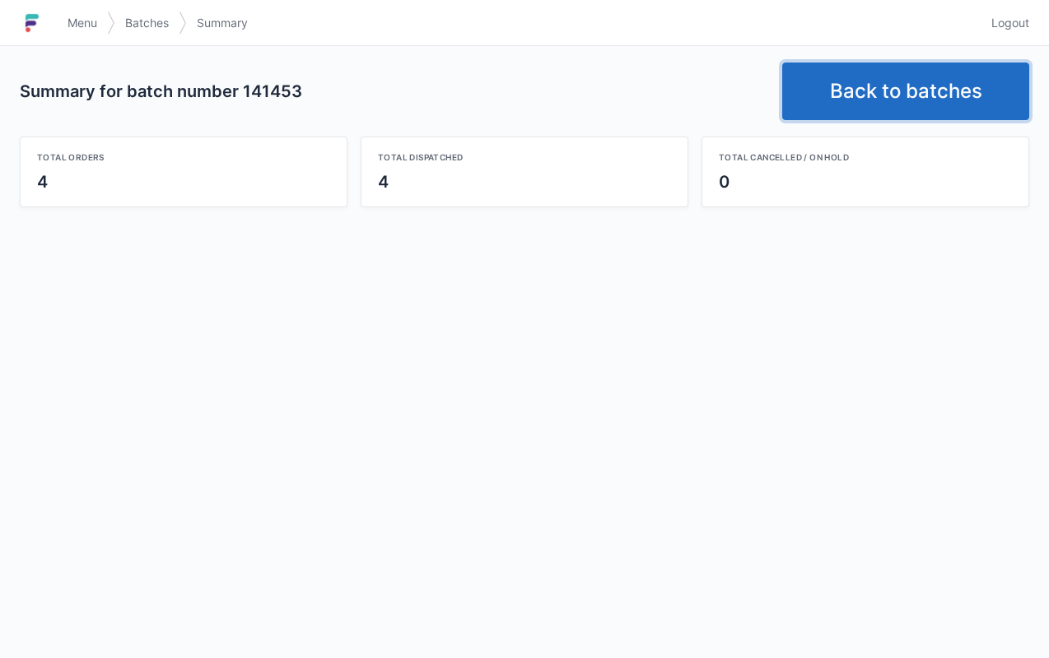
click at [881, 109] on link "Back to batches" at bounding box center [905, 92] width 247 height 58
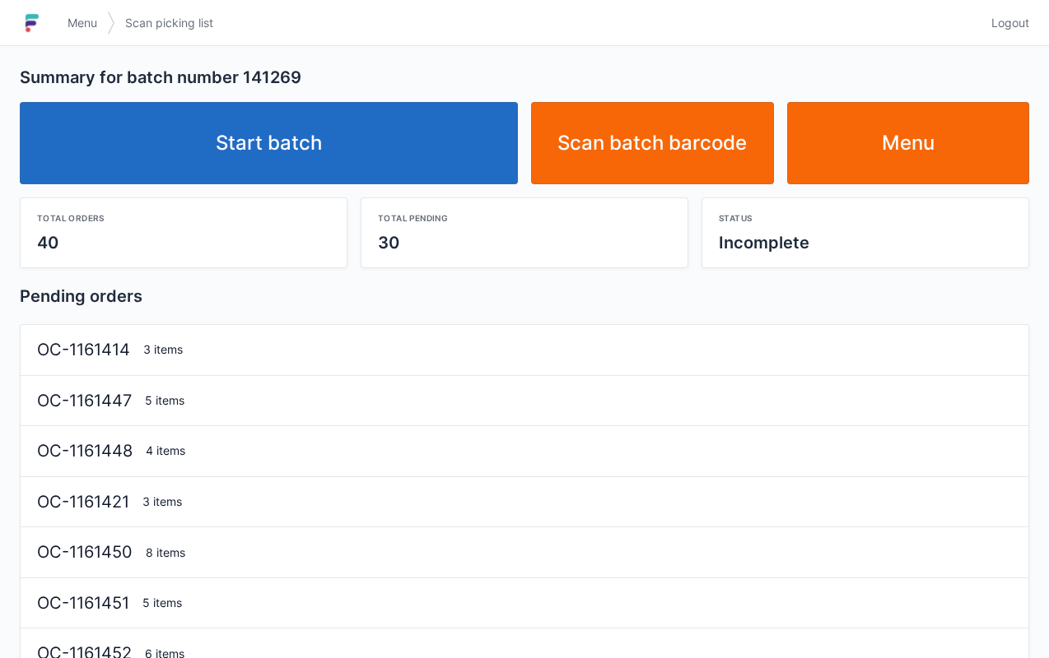
click at [264, 140] on link "Start batch" at bounding box center [269, 143] width 498 height 82
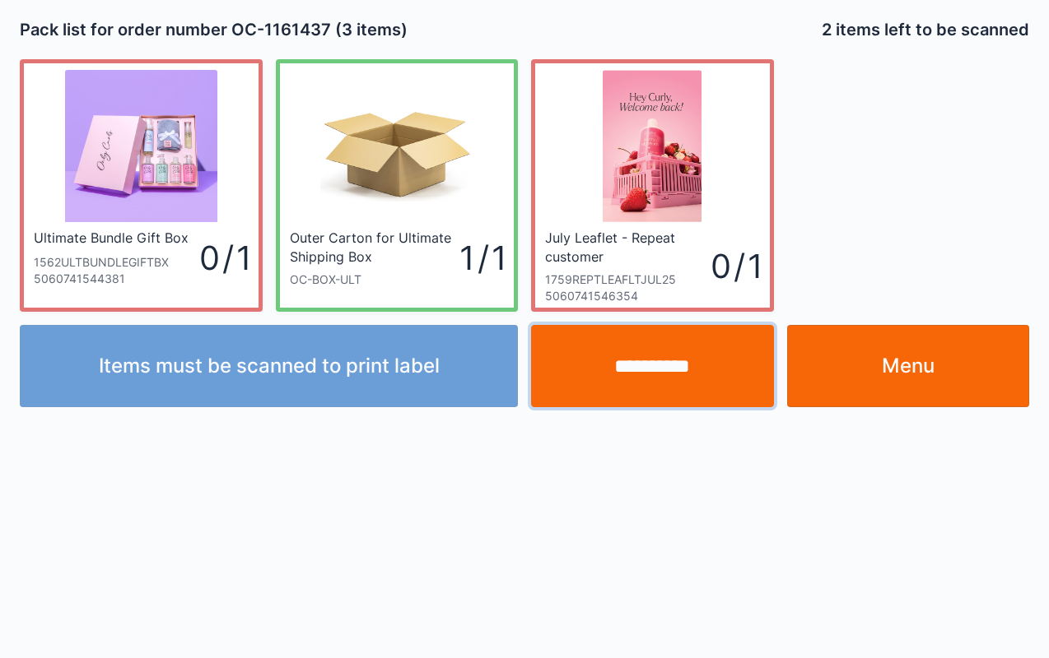
click at [664, 375] on input "**********" at bounding box center [652, 366] width 243 height 82
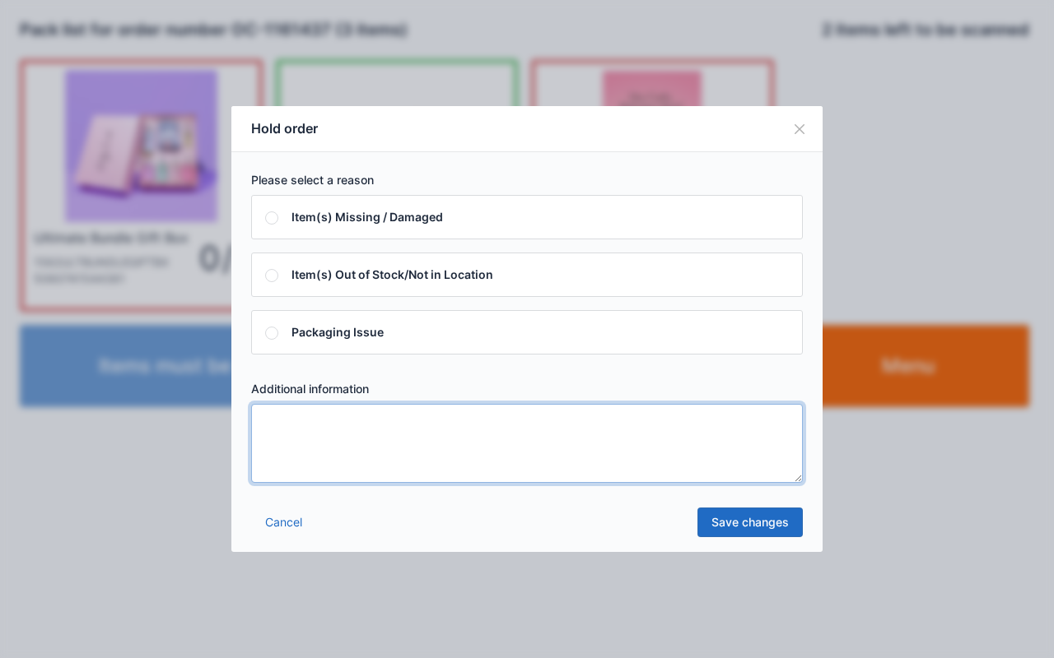
click at [496, 420] on textarea at bounding box center [526, 443] width 551 height 79
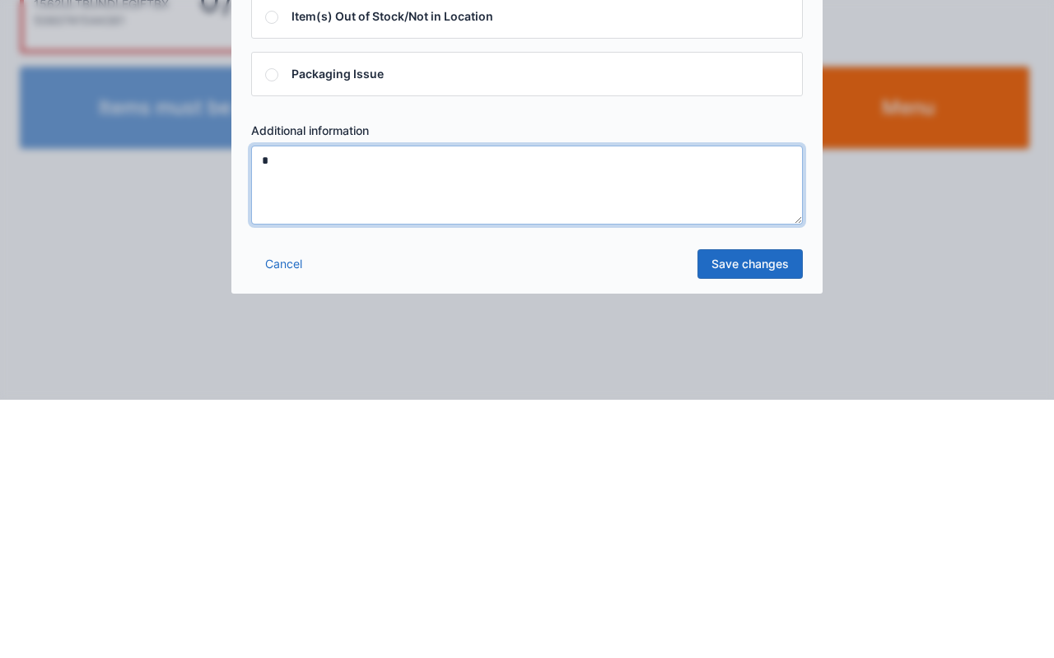
type textarea "*"
click at [742, 519] on link "Save changes" at bounding box center [749, 523] width 105 height 30
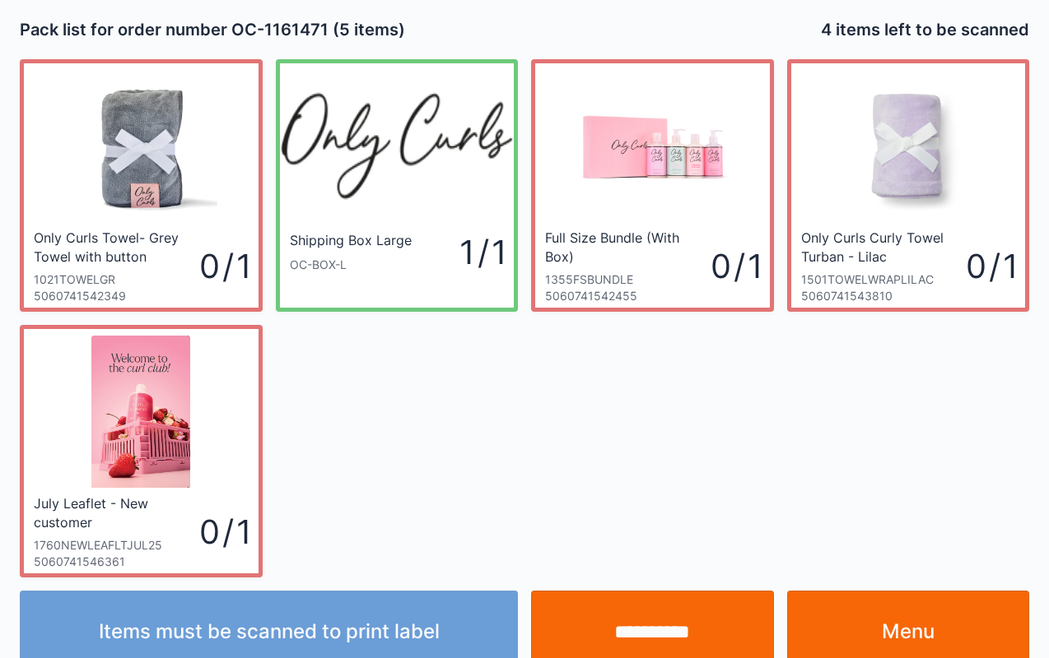
click at [670, 618] on input "**********" at bounding box center [652, 632] width 243 height 82
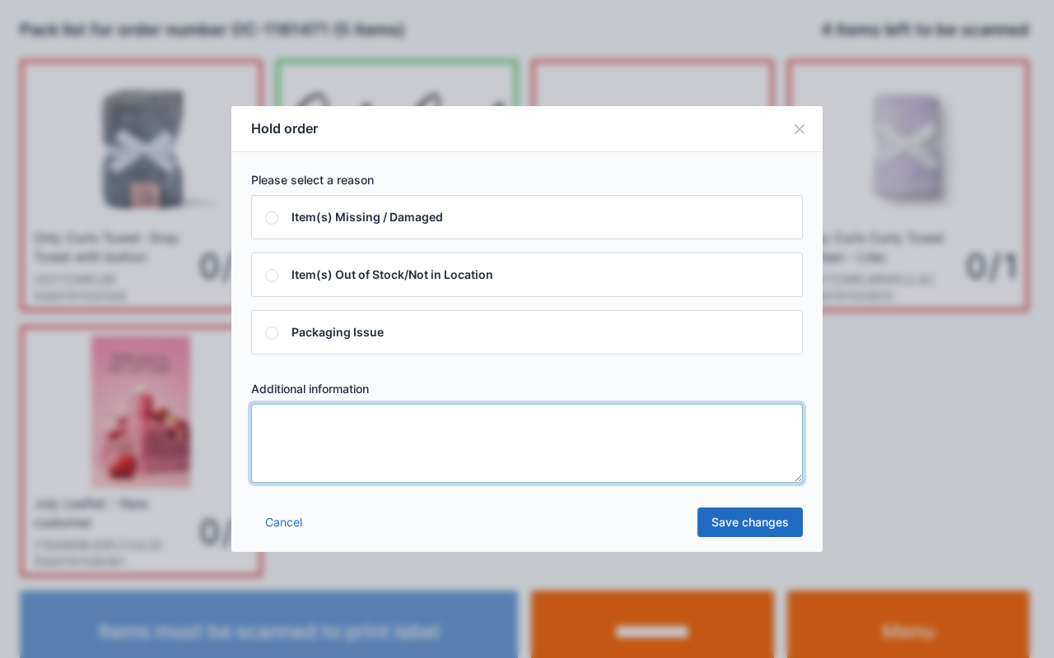
click at [500, 443] on textarea at bounding box center [526, 443] width 551 height 79
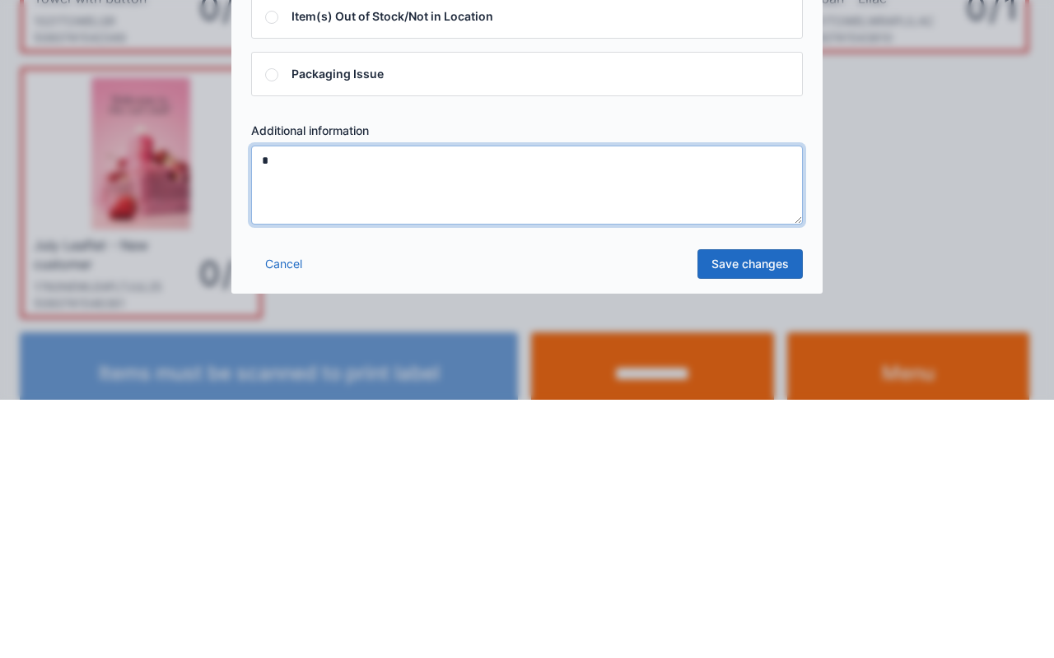
type textarea "*"
click at [742, 523] on link "Save changes" at bounding box center [749, 523] width 105 height 30
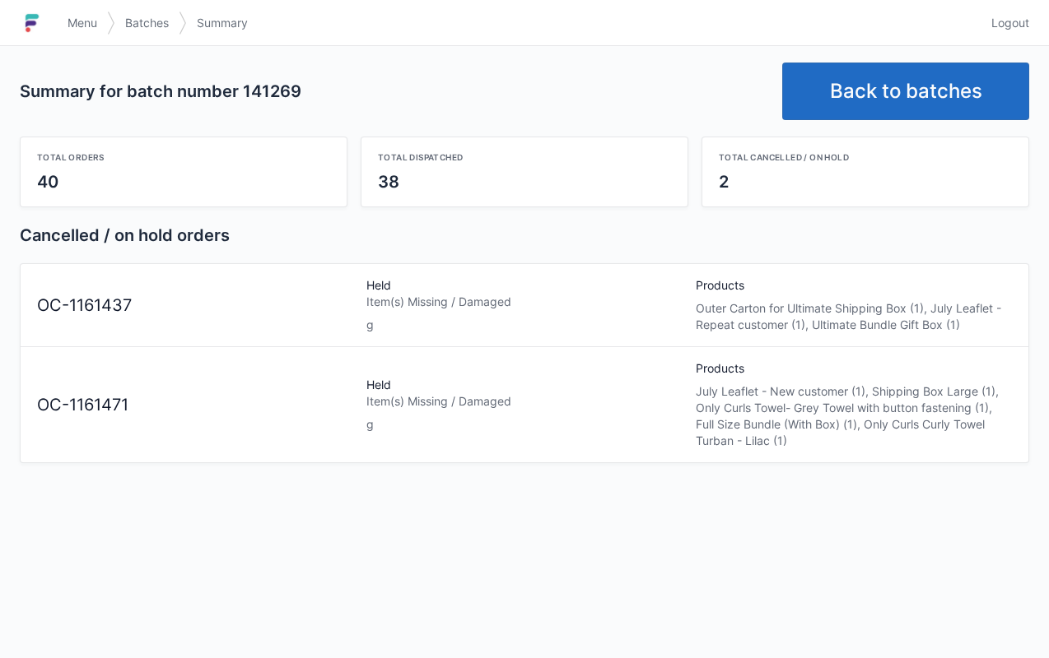
click at [899, 112] on link "Back to batches" at bounding box center [905, 92] width 247 height 58
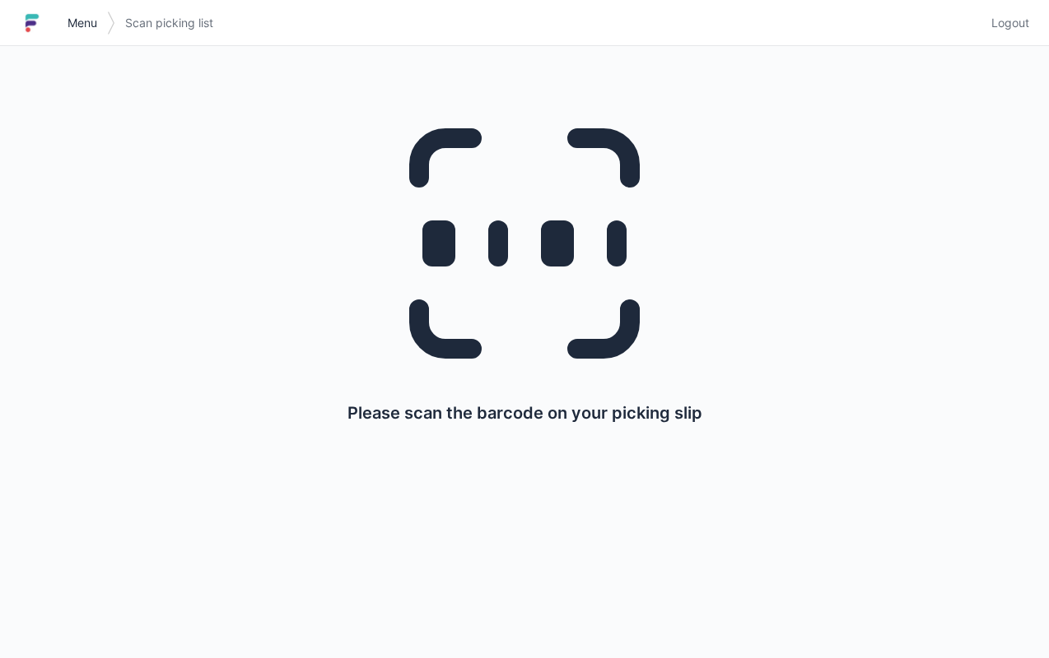
click at [63, 21] on link "Menu" at bounding box center [82, 23] width 49 height 30
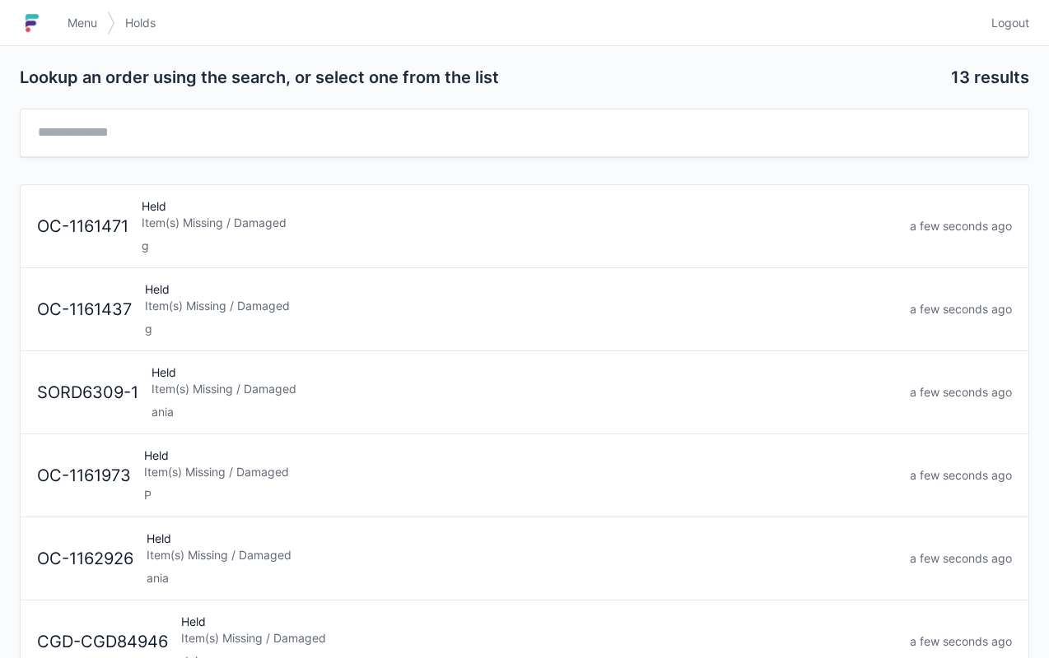
click at [468, 230] on div "Held Item(s) Missing / Damaged g" at bounding box center [519, 226] width 768 height 56
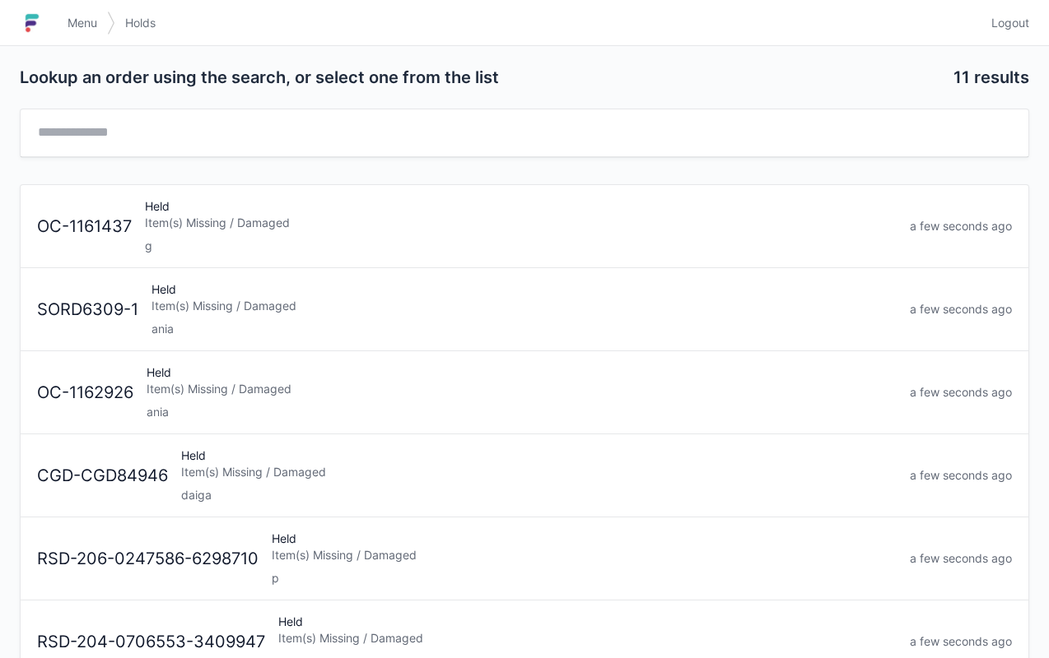
click at [405, 229] on div "Item(s) Missing / Damaged" at bounding box center [520, 223] width 751 height 16
click at [79, 33] on link "Menu" at bounding box center [82, 23] width 49 height 30
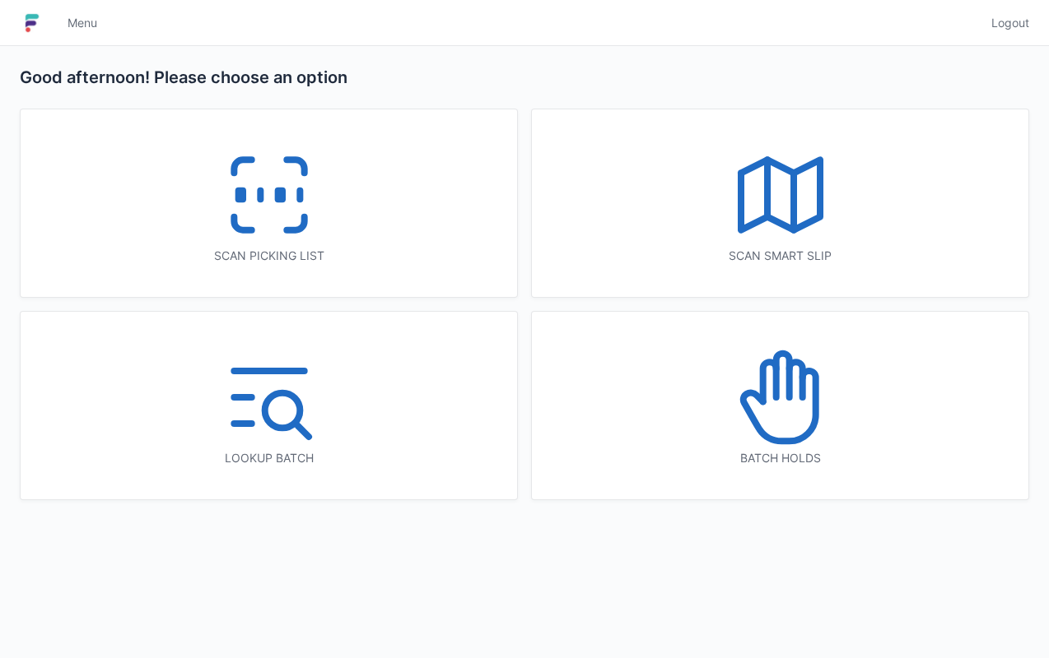
click at [318, 277] on div "Scan picking list" at bounding box center [269, 203] width 496 height 188
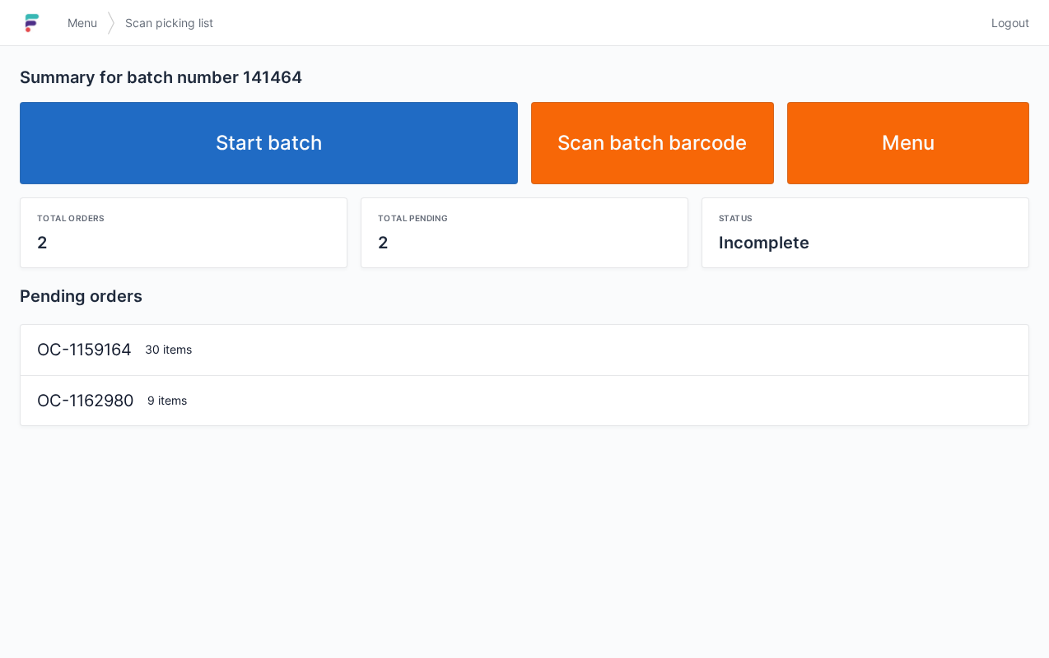
click at [376, 144] on link "Start batch" at bounding box center [269, 143] width 498 height 82
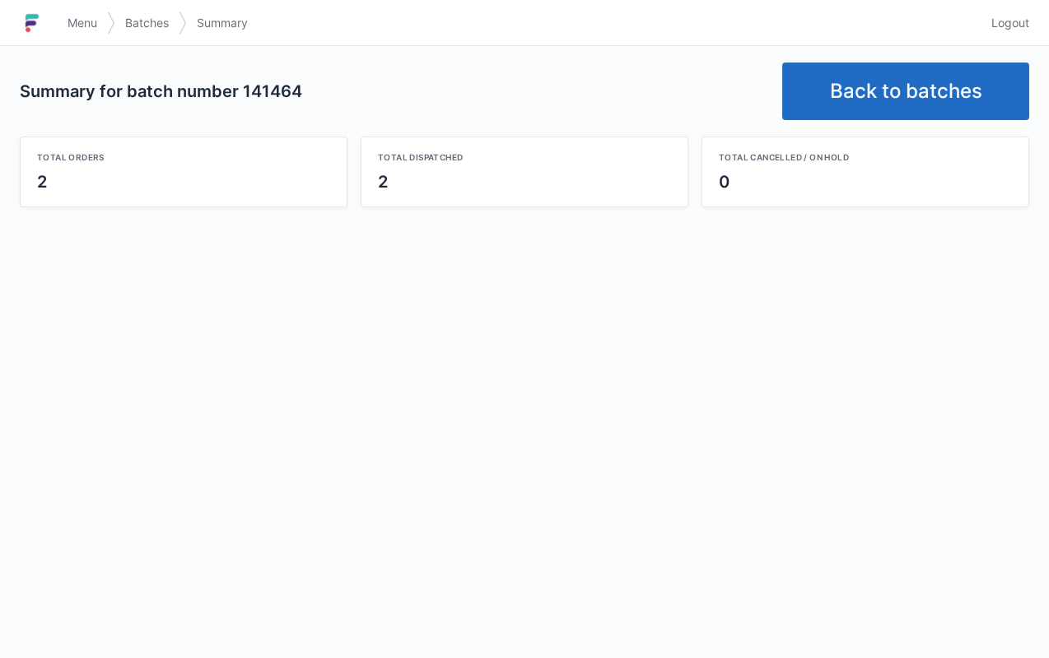
click at [913, 103] on link "Back to batches" at bounding box center [905, 92] width 247 height 58
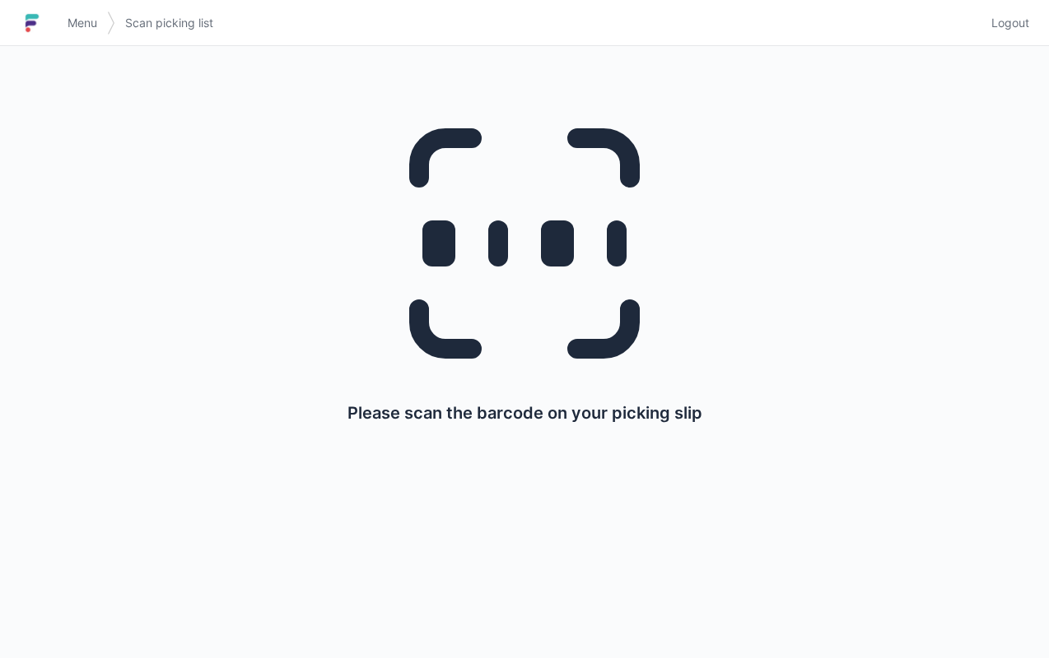
click at [754, 528] on div "Please scan the barcode on your picking slip" at bounding box center [524, 352] width 1049 height 612
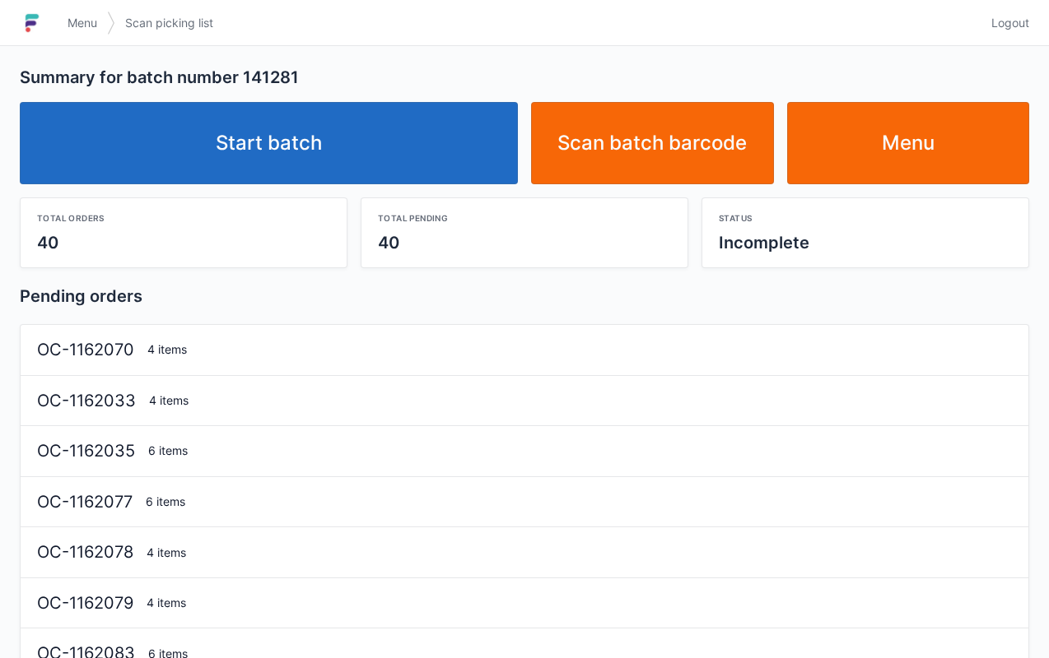
click at [424, 156] on link "Start batch" at bounding box center [269, 143] width 498 height 82
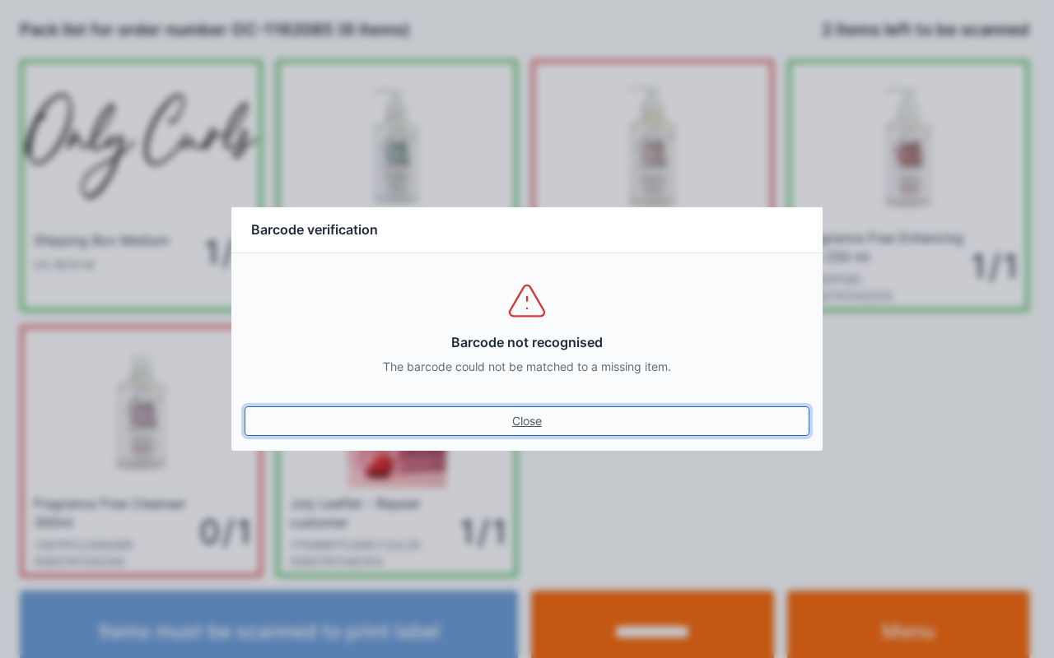
click at [527, 425] on link "Close" at bounding box center [526, 422] width 565 height 30
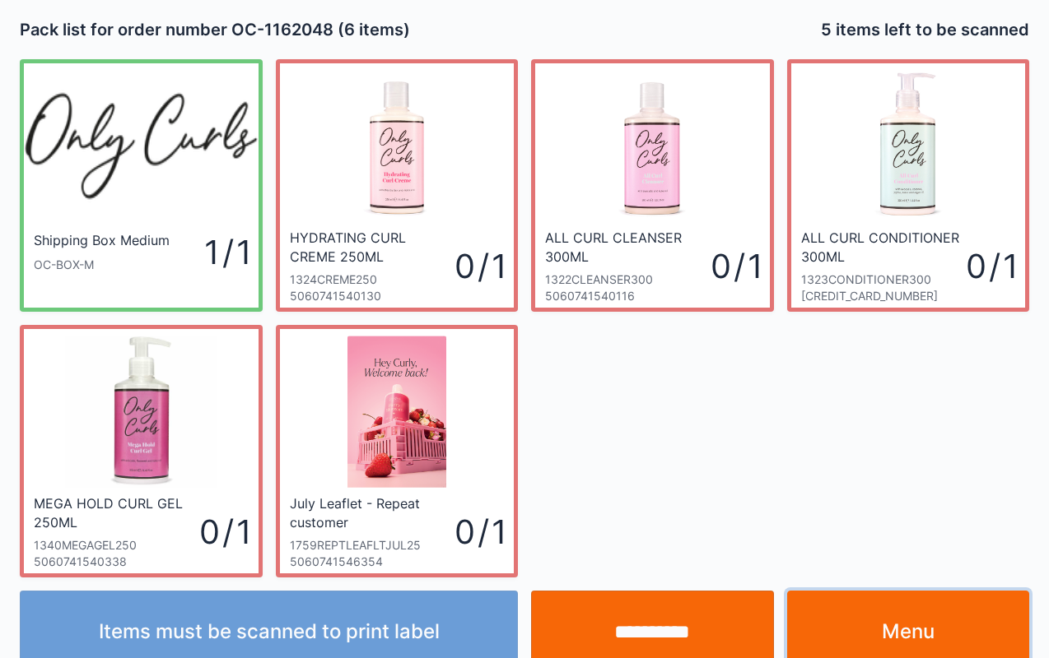
click at [876, 619] on link "Menu" at bounding box center [908, 632] width 243 height 82
